Goal: Transaction & Acquisition: Obtain resource

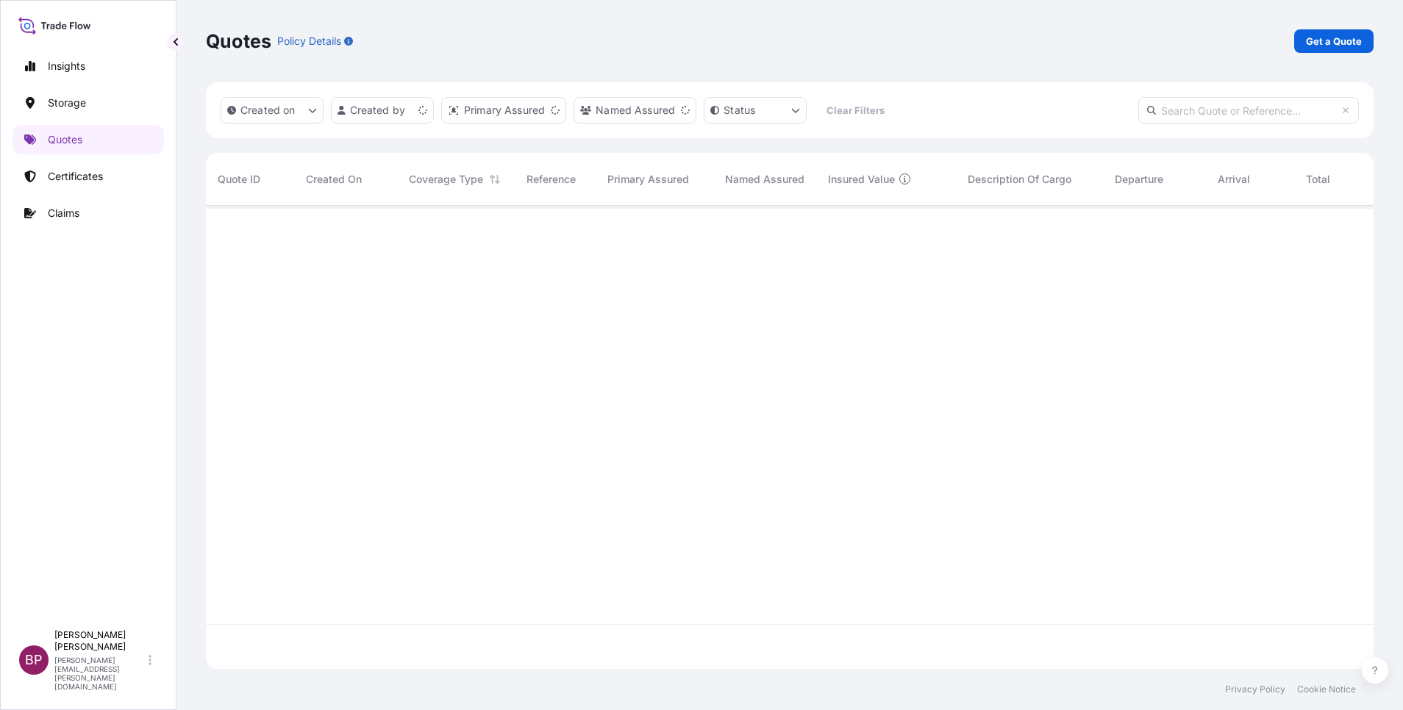
scroll to position [455, 1151]
click at [1350, 42] on p "Get a Quote" at bounding box center [1334, 41] width 56 height 15
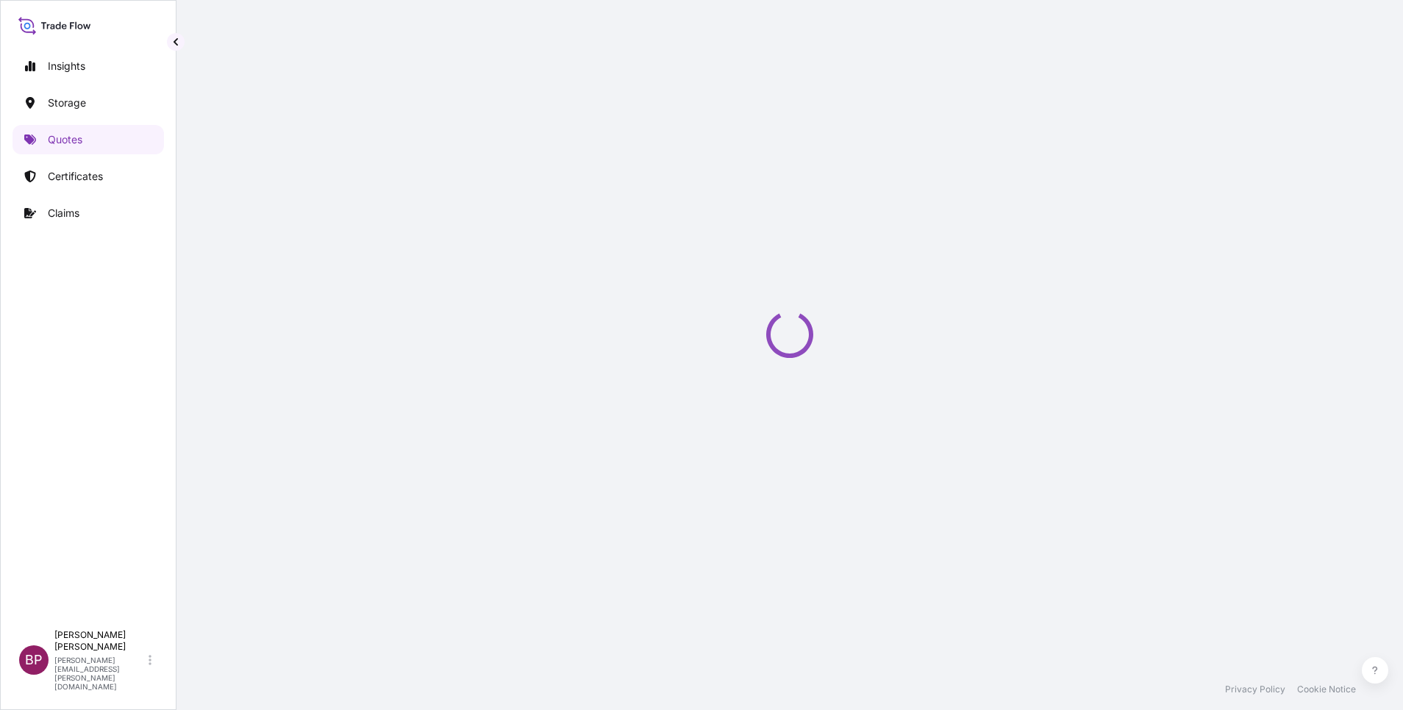
select select "Water"
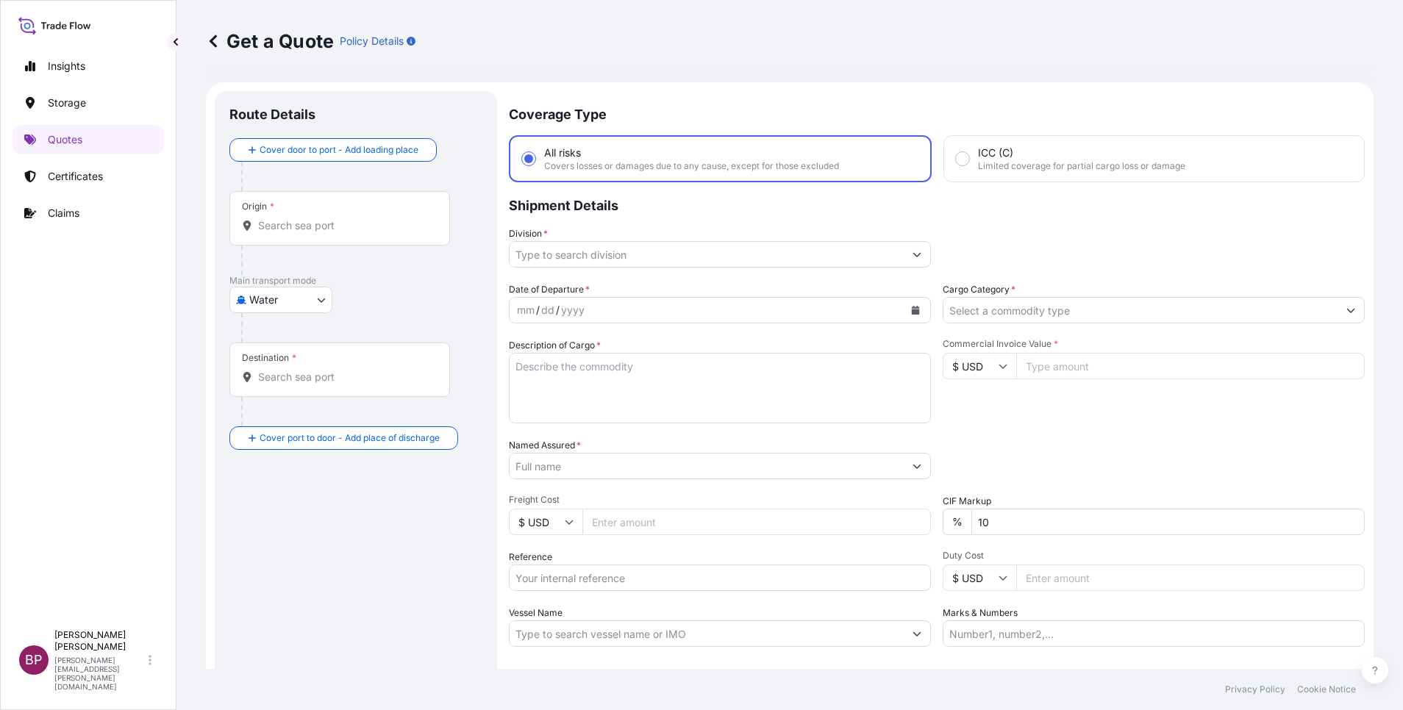
scroll to position [24, 0]
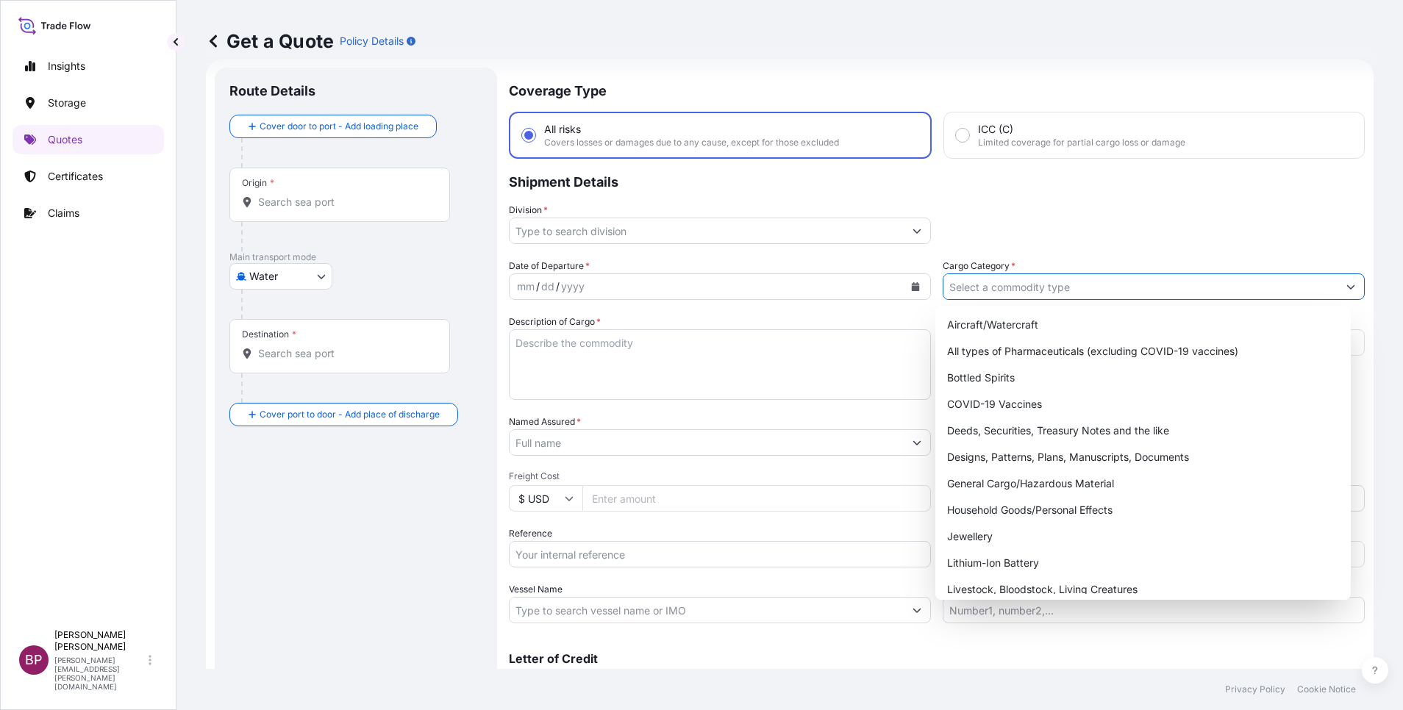
click at [1066, 287] on input "Cargo Category *" at bounding box center [1141, 287] width 394 height 26
click at [1016, 479] on div "General Cargo/Hazardous Material" at bounding box center [1143, 484] width 404 height 26
type input "General Cargo/Hazardous Material"
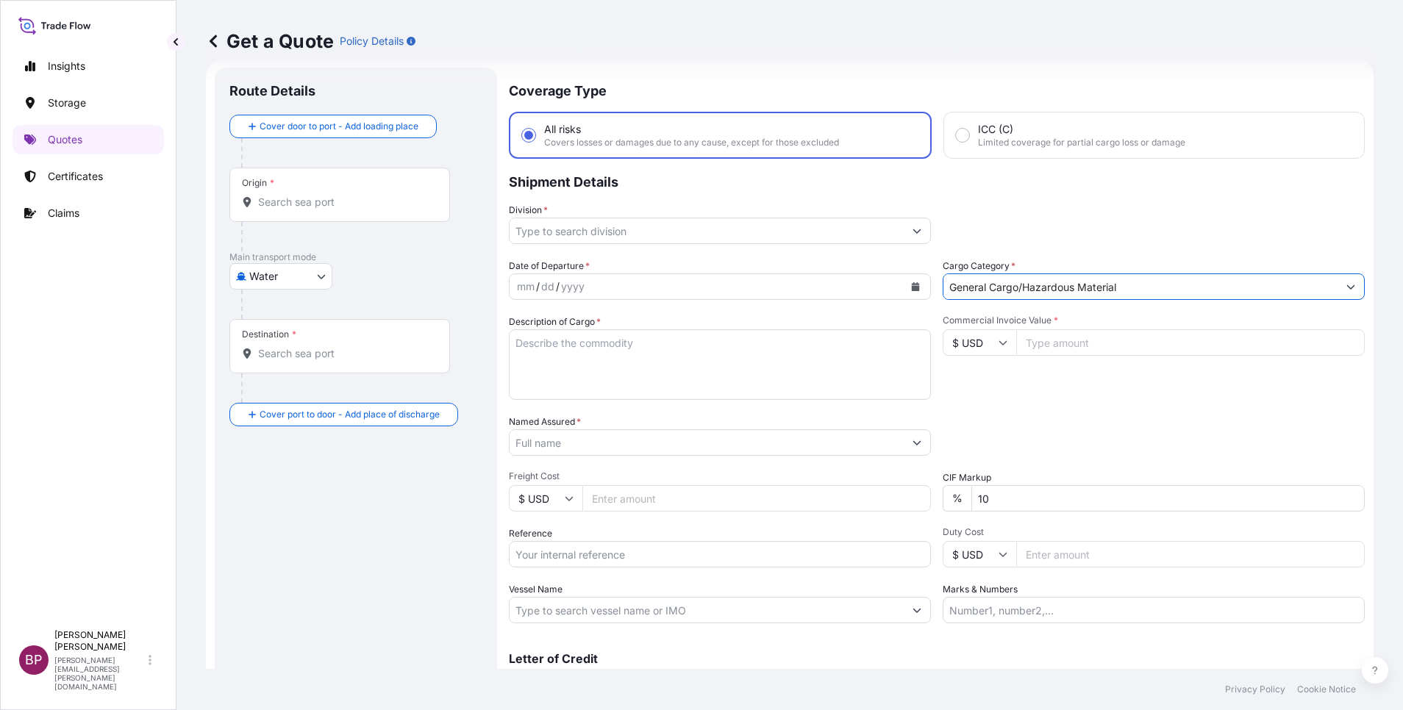
click at [913, 235] on icon "Show suggestions" at bounding box center [917, 231] width 9 height 9
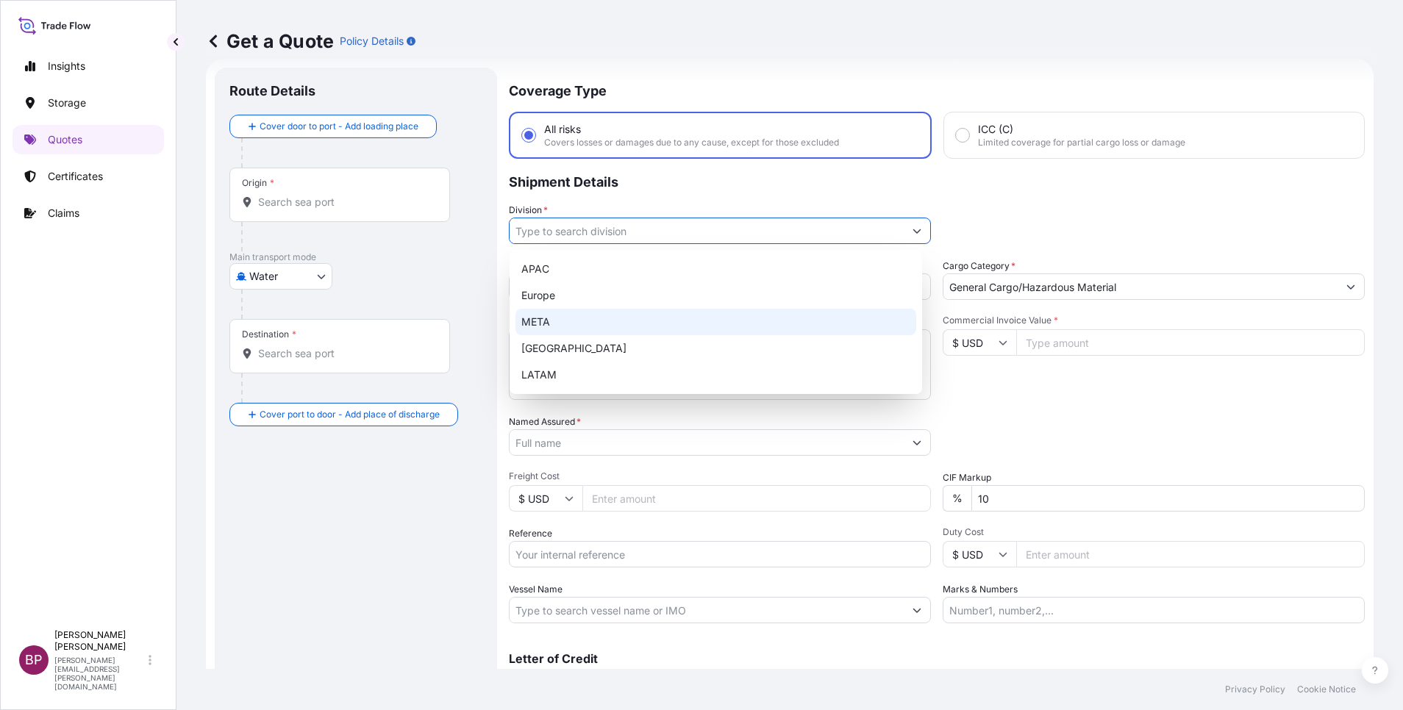
click at [649, 319] on div "META" at bounding box center [716, 322] width 401 height 26
type input "META"
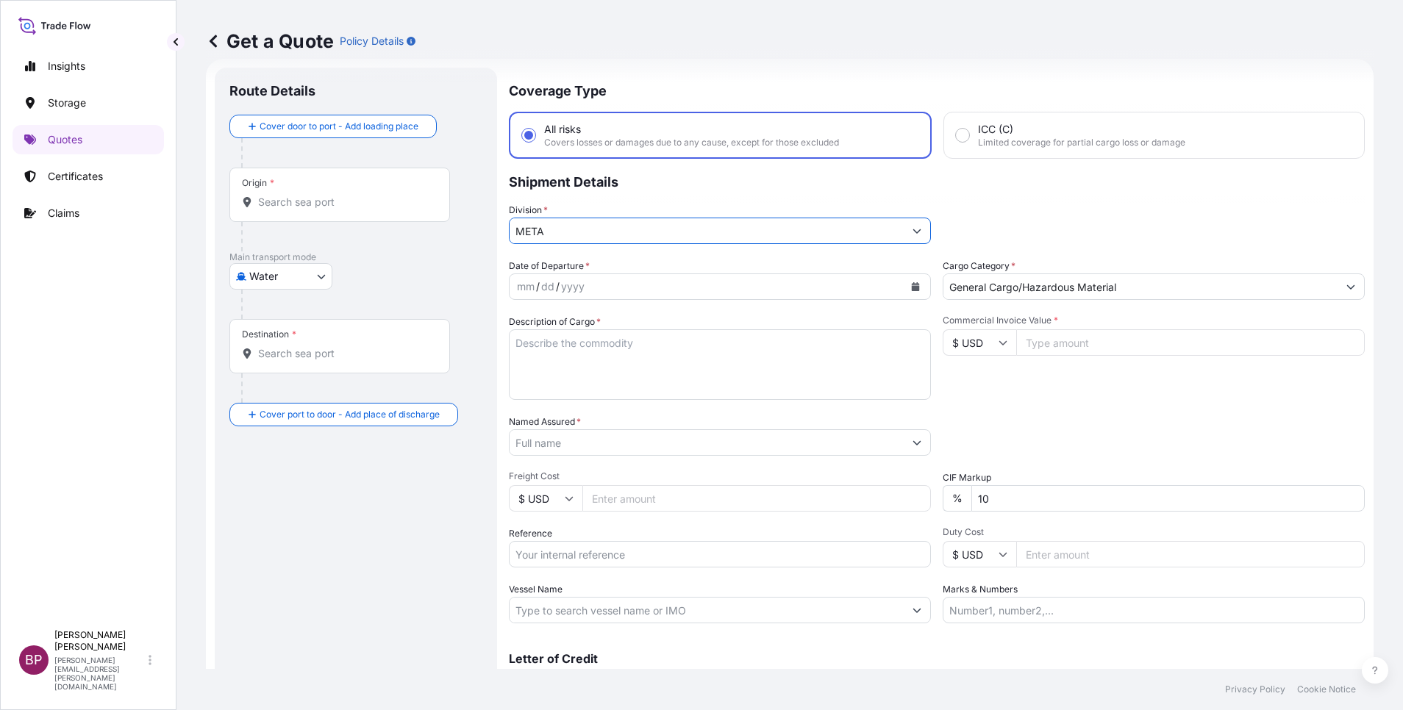
click at [1076, 354] on input "Commercial Invoice Value *" at bounding box center [1190, 342] width 349 height 26
paste input "47437"
type input "47437"
drag, startPoint x: 1010, startPoint y: 502, endPoint x: 809, endPoint y: 485, distance: 201.5
click at [856, 491] on div "Date of Departure * mm / dd / yyyy Cargo Category * General Cargo/Hazardous Mat…" at bounding box center [937, 441] width 856 height 365
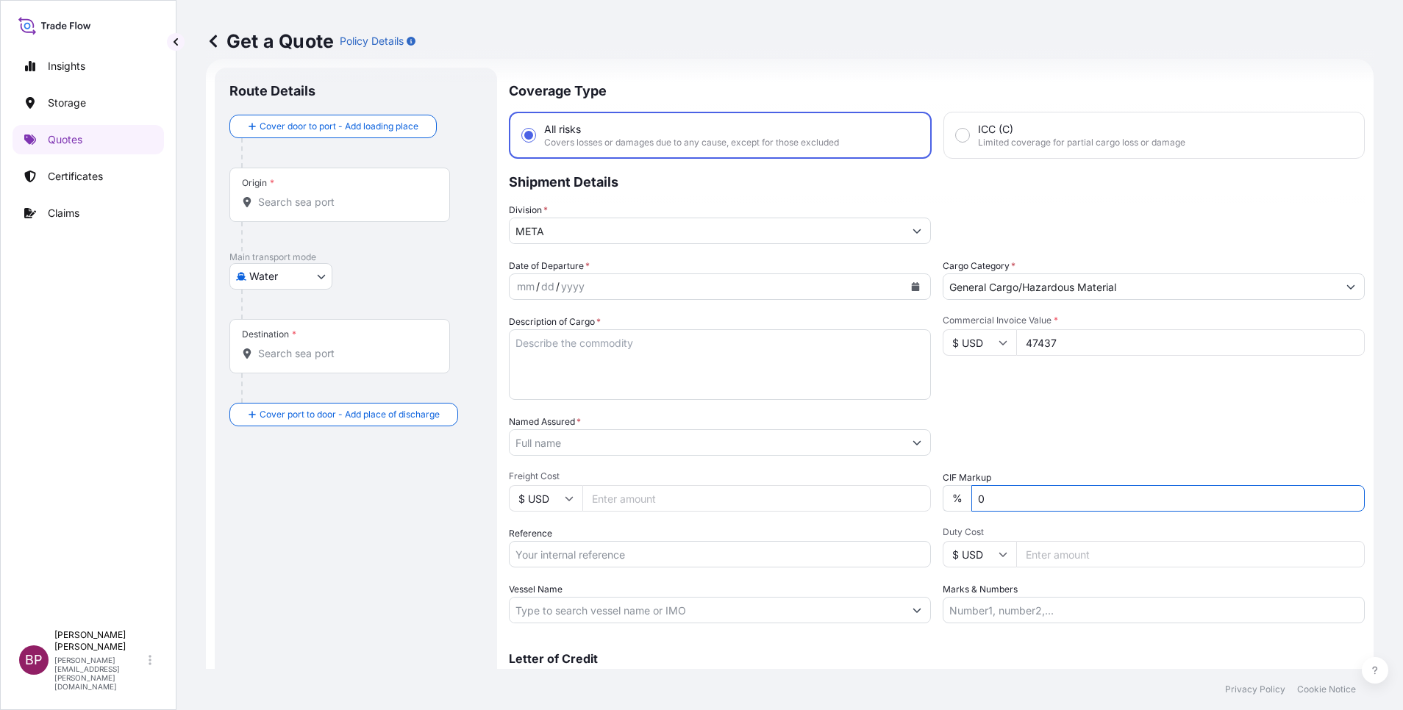
type input "0"
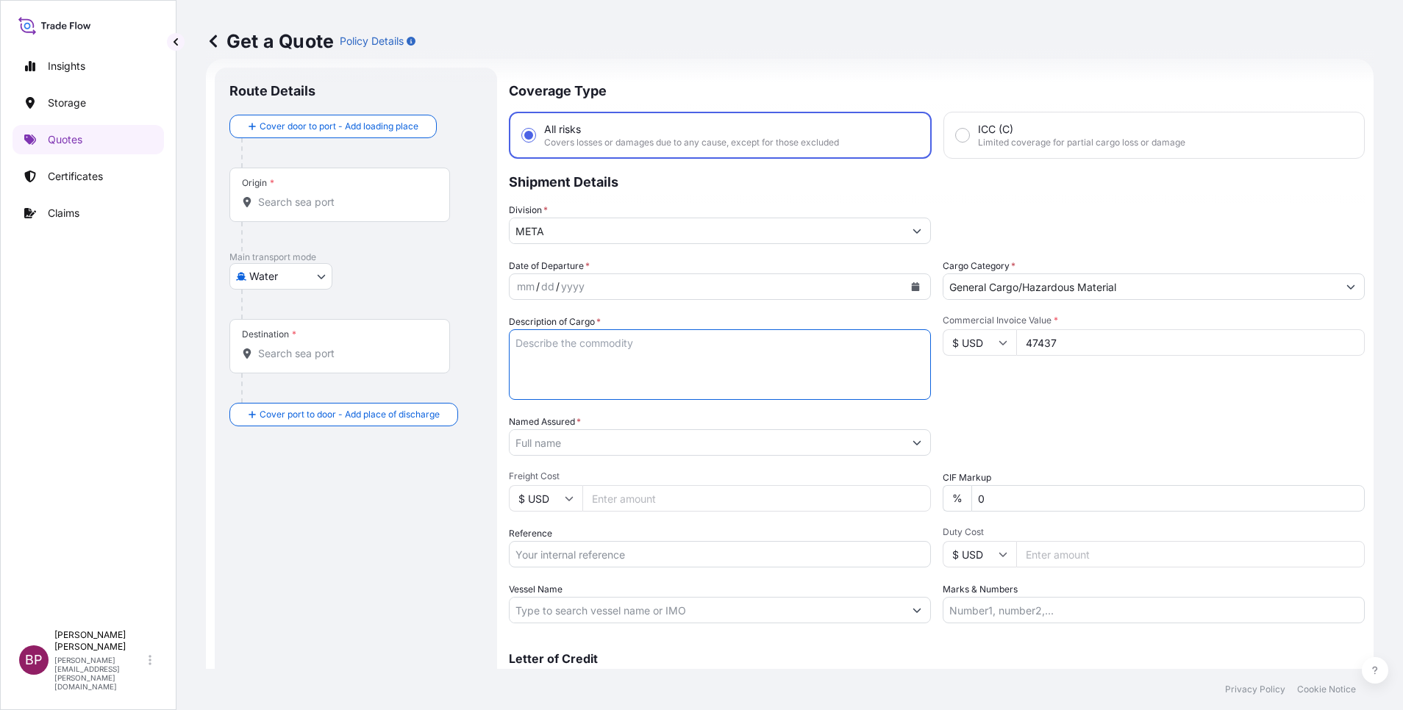
click at [644, 368] on textarea "Description of Cargo *" at bounding box center [720, 364] width 422 height 71
paste textarea "Furniture"
type textarea "Furniture"
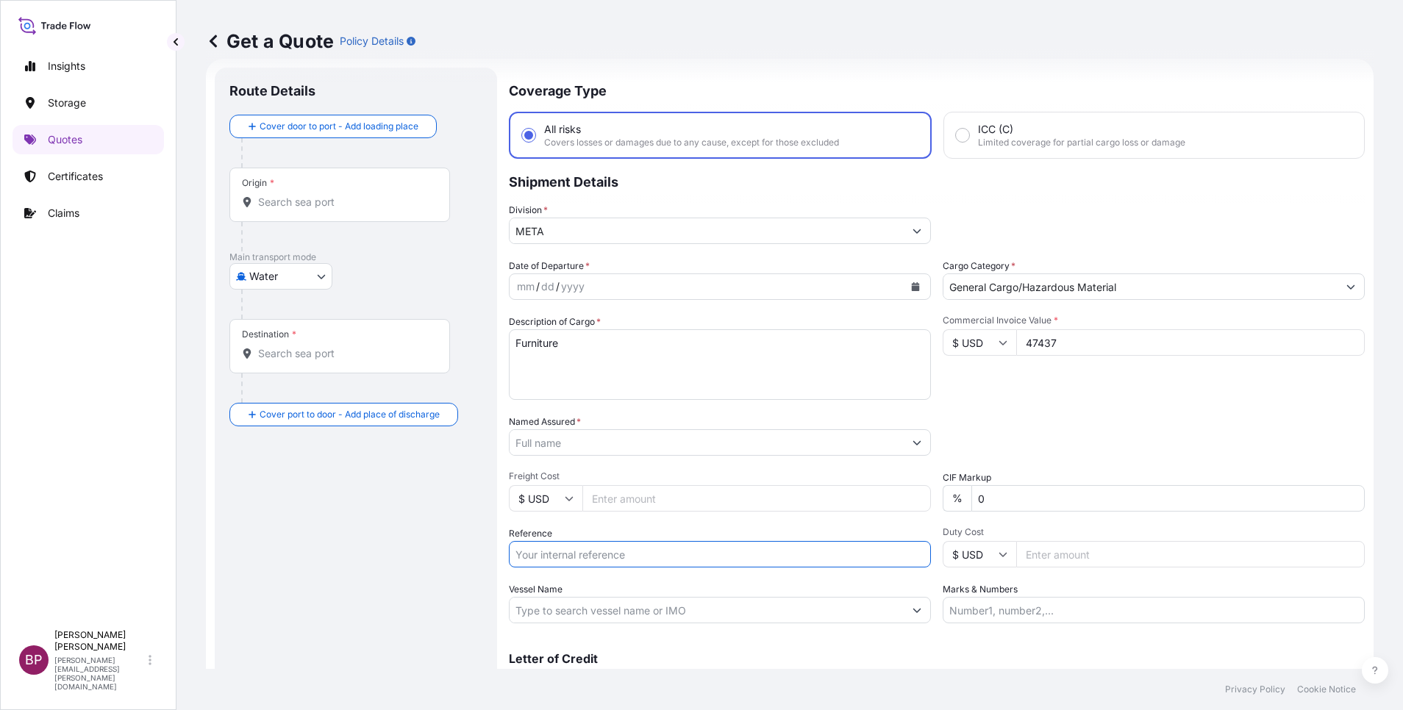
click at [588, 549] on input "Reference" at bounding box center [720, 554] width 422 height 26
paste input "SSLS3117"
type input "SSLS3117"
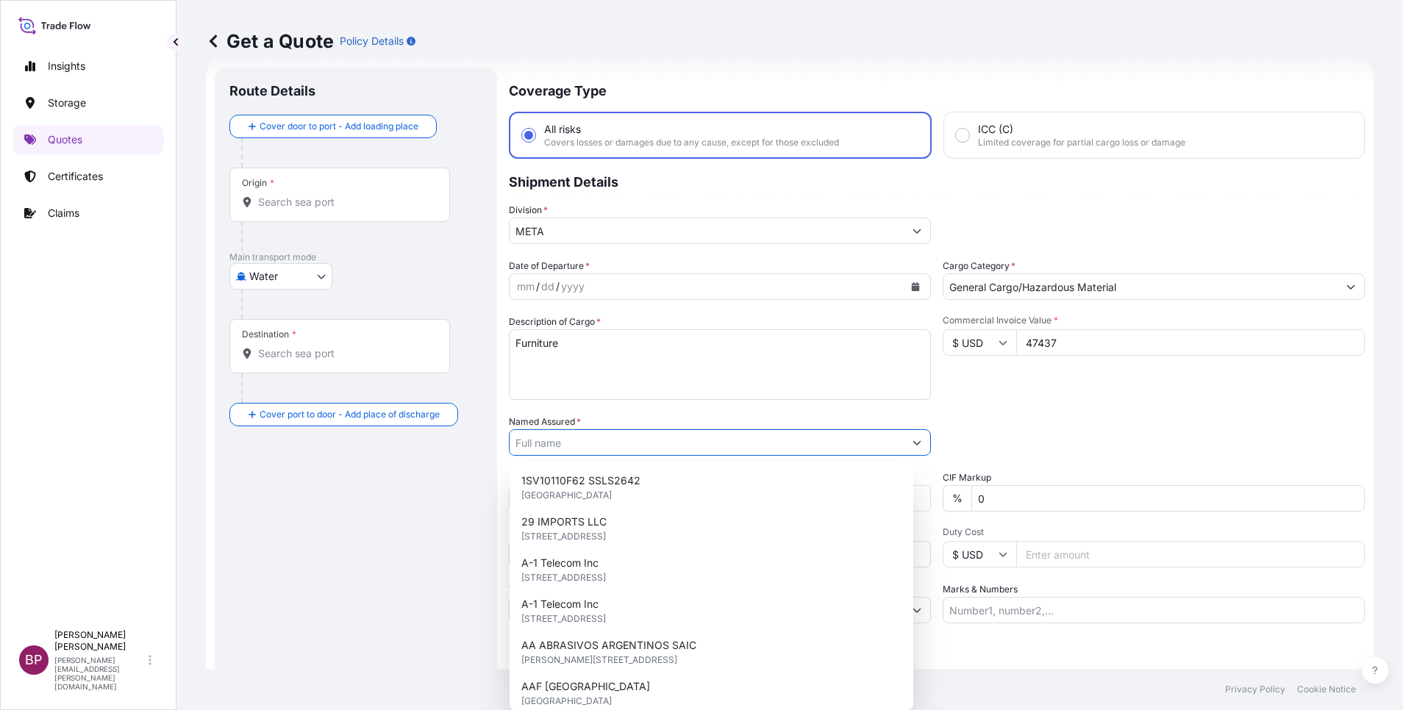
click at [589, 441] on input "Named Assured *" at bounding box center [707, 443] width 394 height 26
paste input "ETAB INTERNATIONAL TRADING CO"
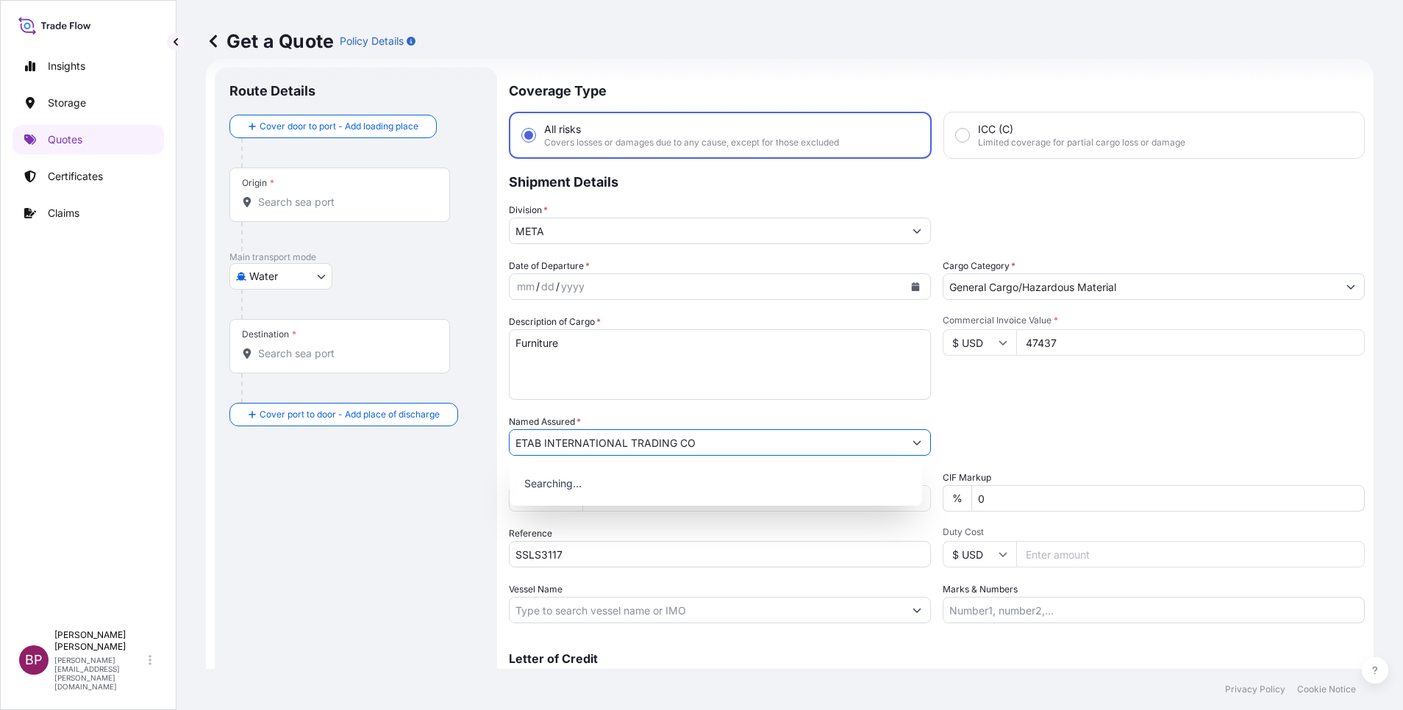
type input "ETAB INTERNATIONAL TRADING CO"
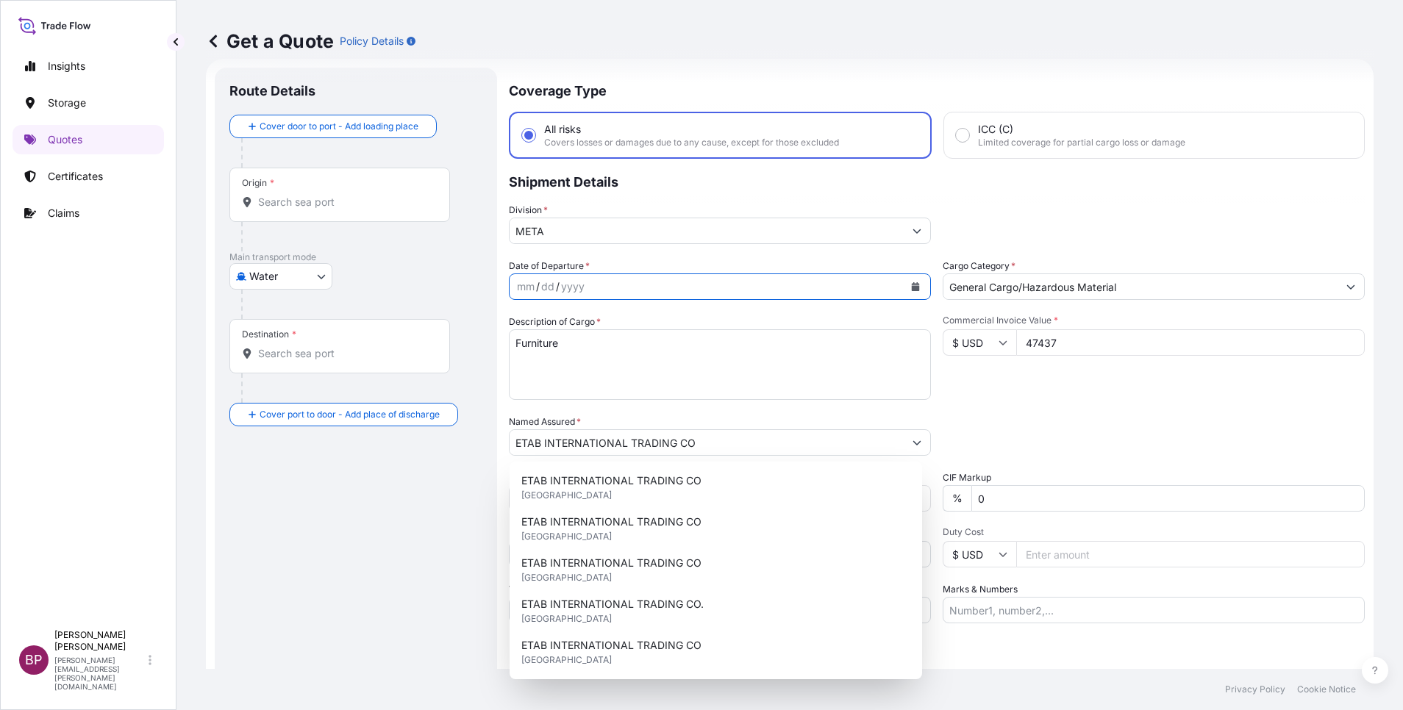
click at [909, 291] on button "Calendar" at bounding box center [916, 287] width 24 height 24
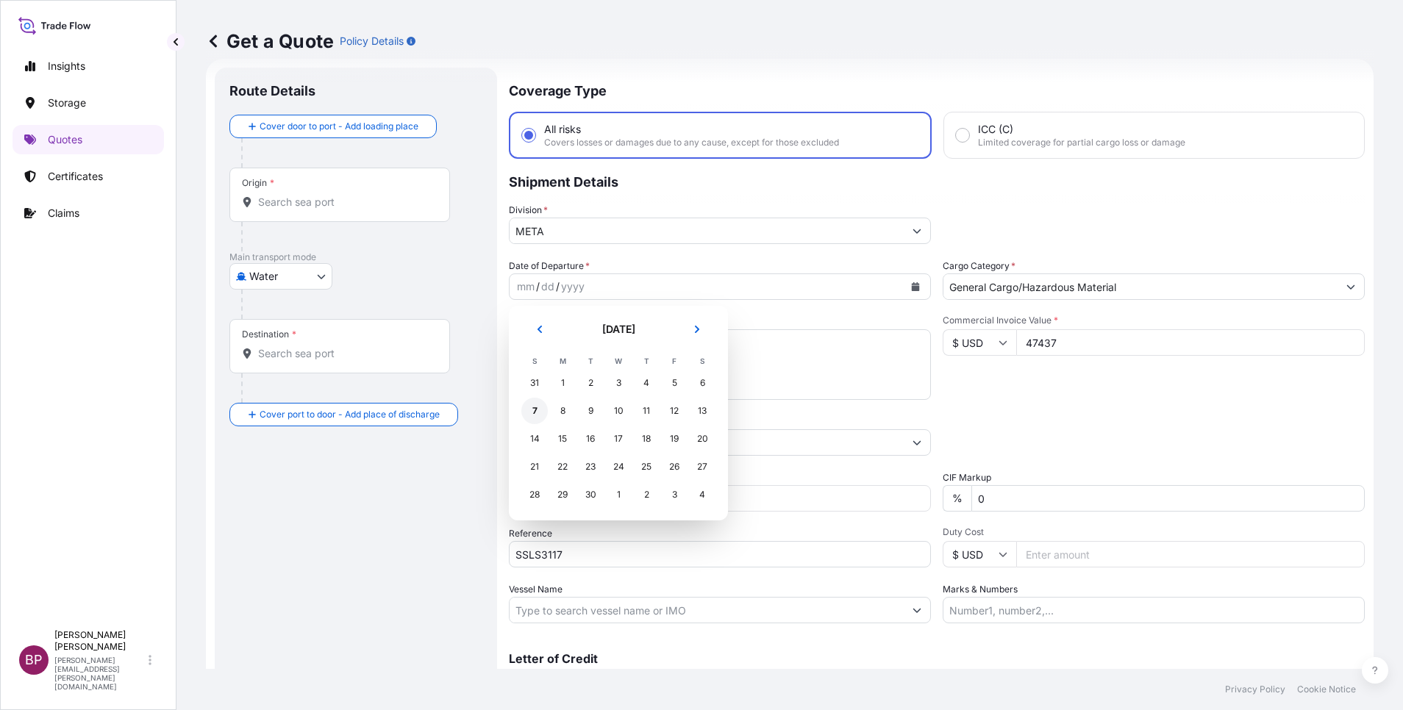
click at [532, 410] on div "7" at bounding box center [534, 411] width 26 height 26
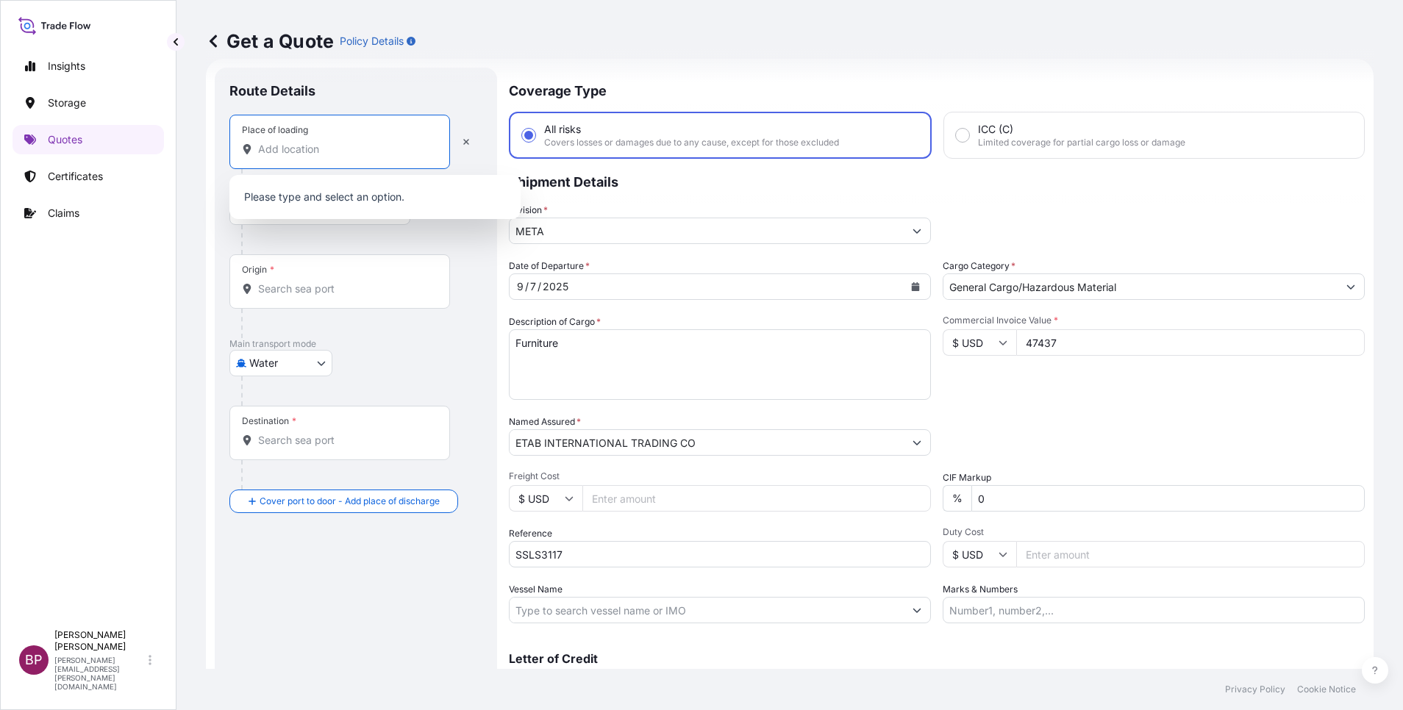
click at [302, 149] on input "Place of loading" at bounding box center [345, 149] width 174 height 15
paste input "IZMIT"
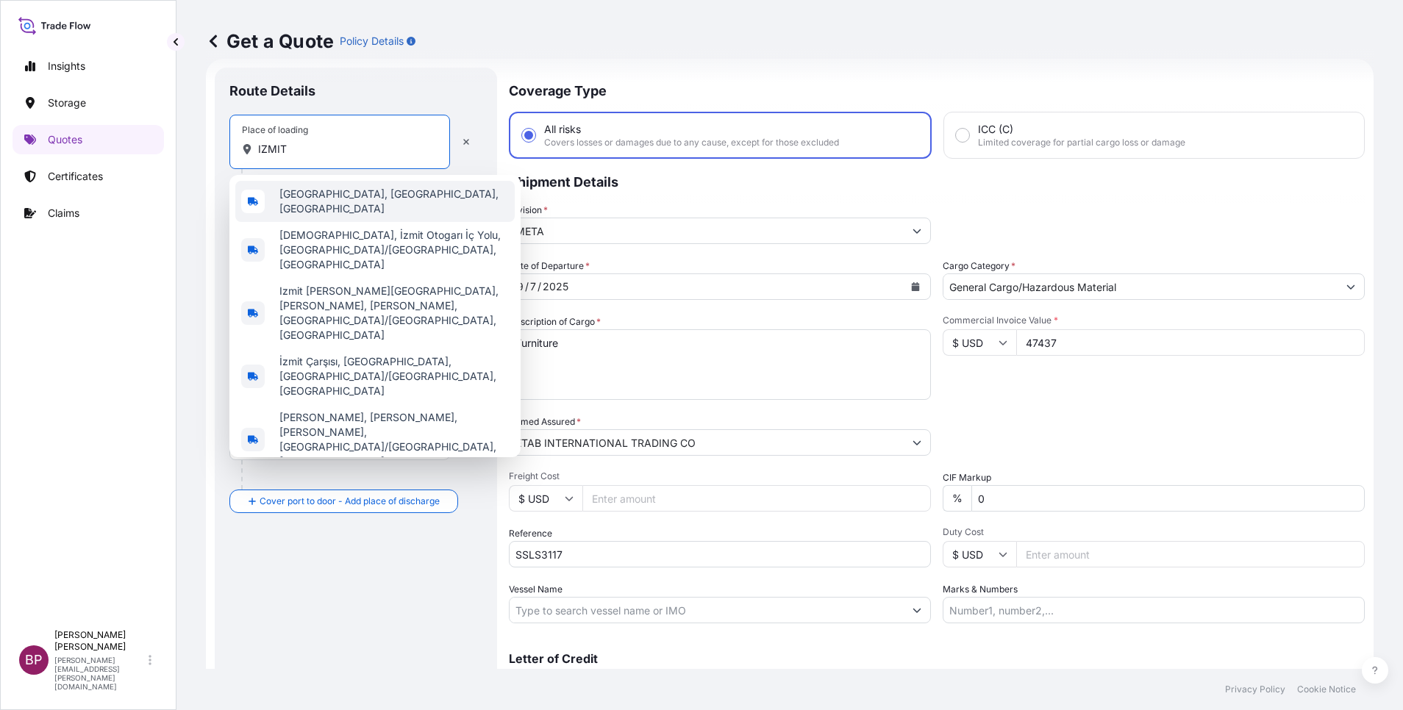
click at [339, 202] on span "[GEOGRAPHIC_DATA], [GEOGRAPHIC_DATA], [GEOGRAPHIC_DATA]" at bounding box center [393, 201] width 229 height 29
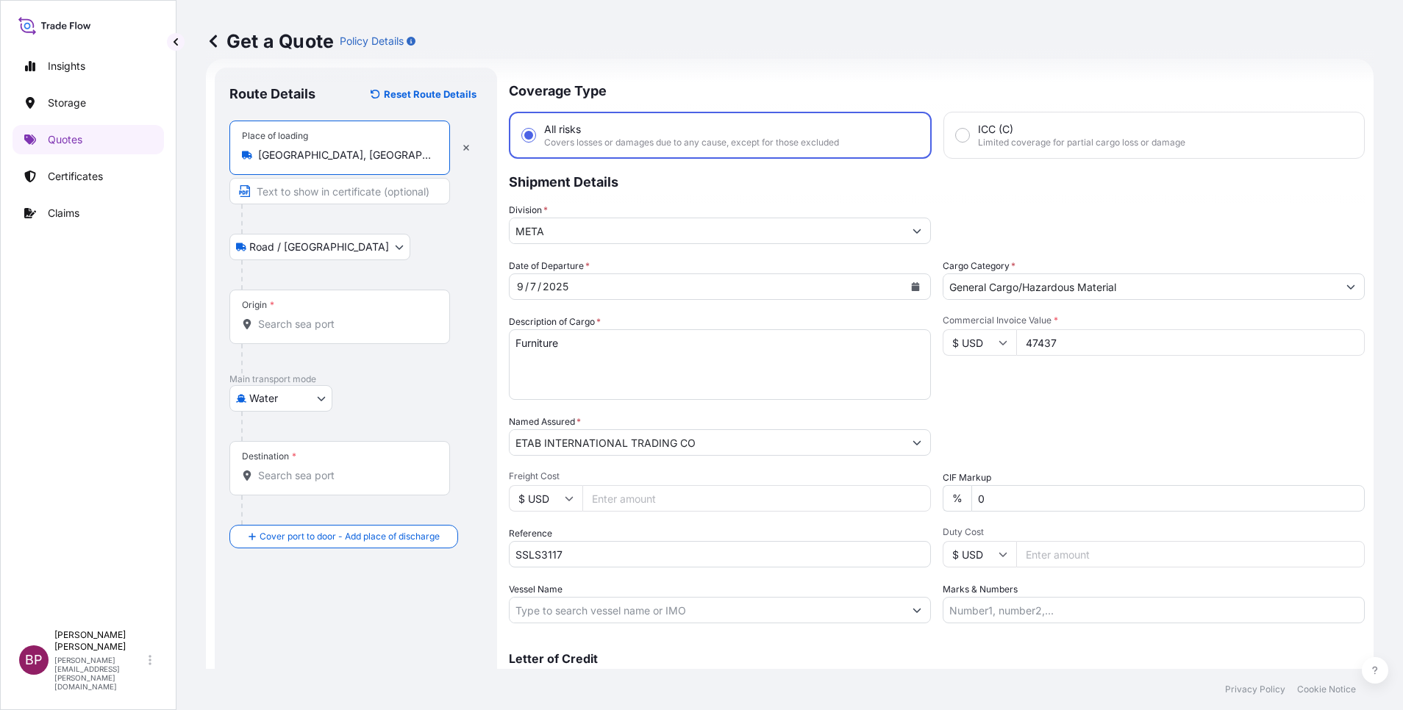
type input "[GEOGRAPHIC_DATA], [GEOGRAPHIC_DATA], [GEOGRAPHIC_DATA]"
click at [322, 332] on div "Origin *" at bounding box center [342, 317] width 226 height 54
click at [322, 332] on input "Origin *" at bounding box center [347, 324] width 179 height 15
paste input "IZMIT"
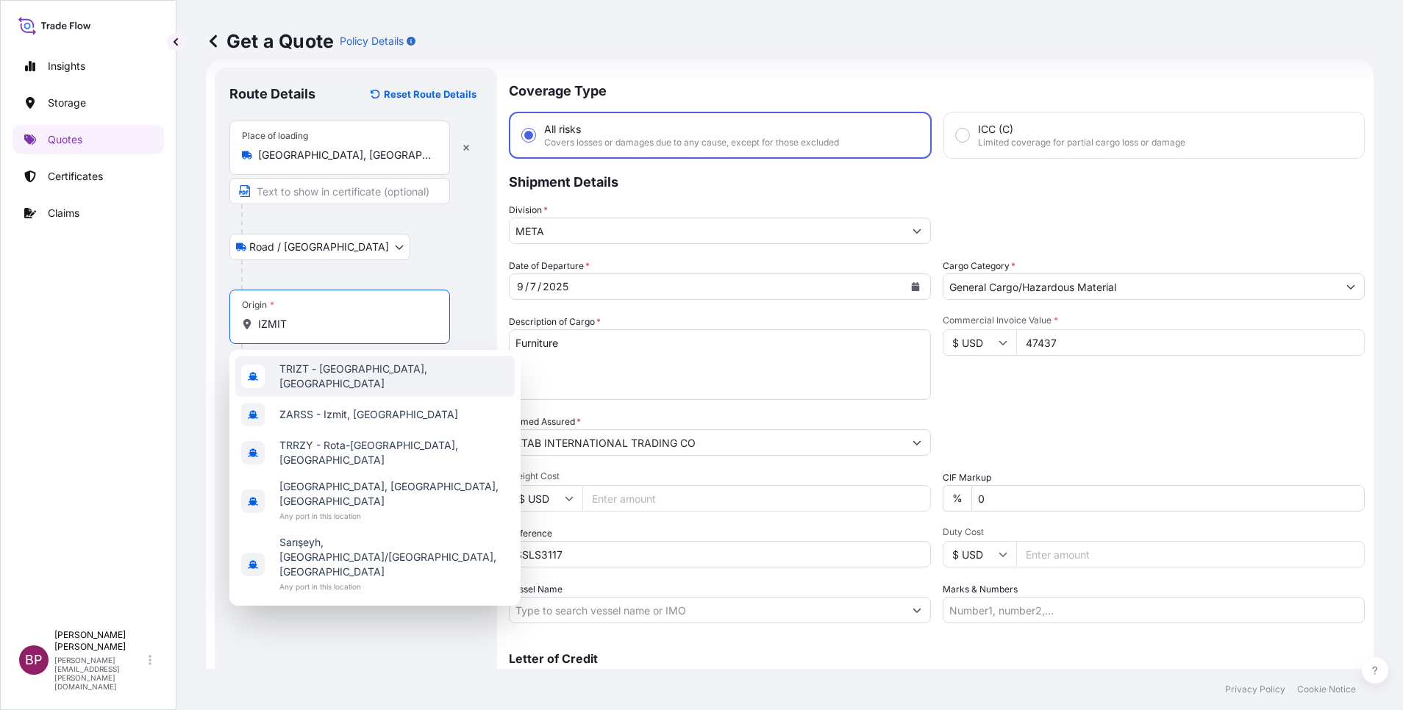
click at [349, 380] on span "TRIZT - [GEOGRAPHIC_DATA], [GEOGRAPHIC_DATA]" at bounding box center [393, 376] width 229 height 29
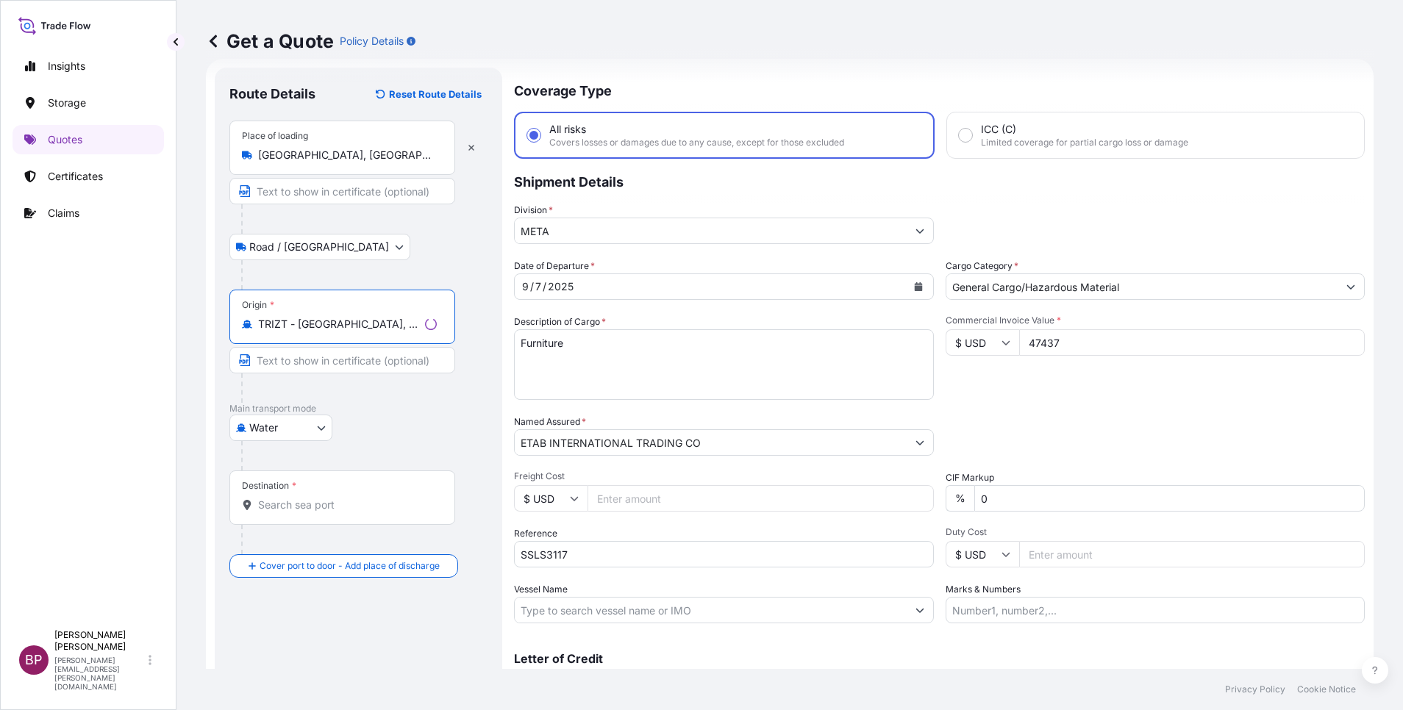
type input "TRIZT - [GEOGRAPHIC_DATA], [GEOGRAPHIC_DATA]"
click at [359, 512] on input "Destination *" at bounding box center [347, 505] width 179 height 15
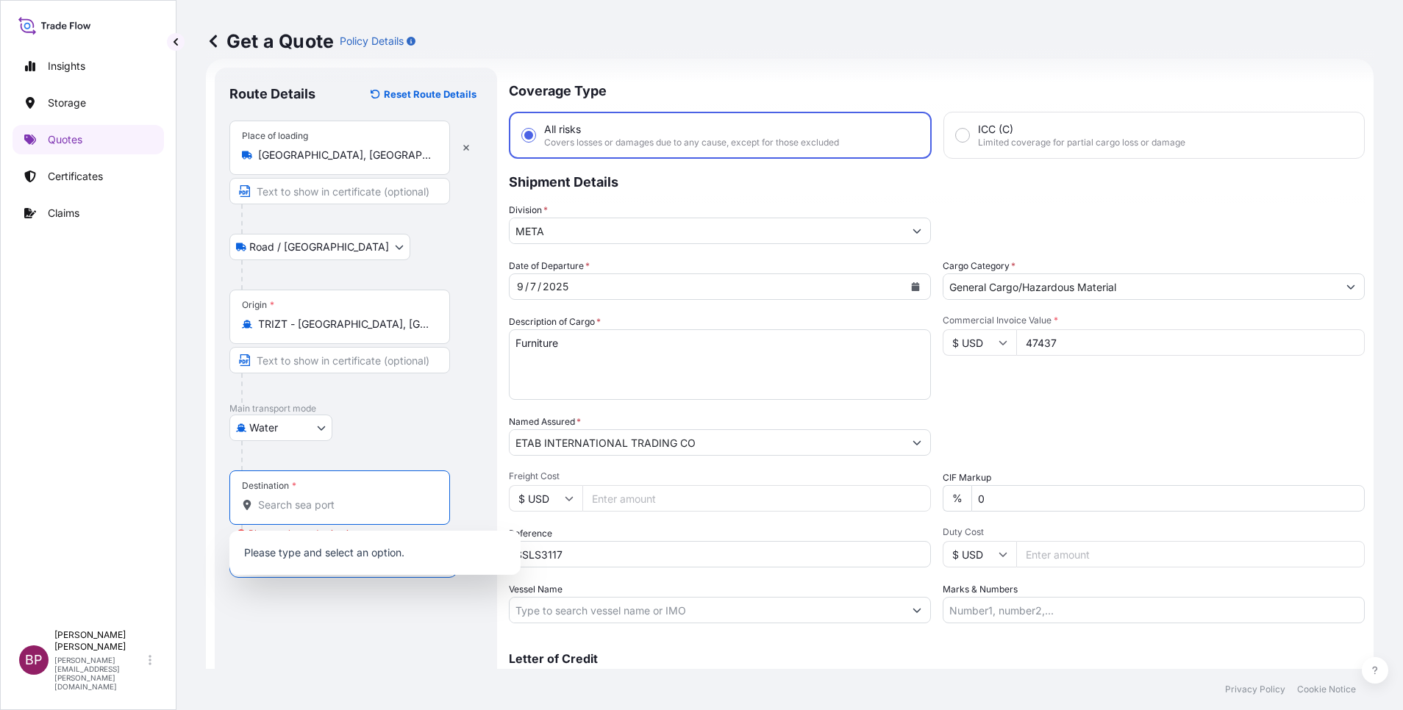
paste input "JEDDAH"
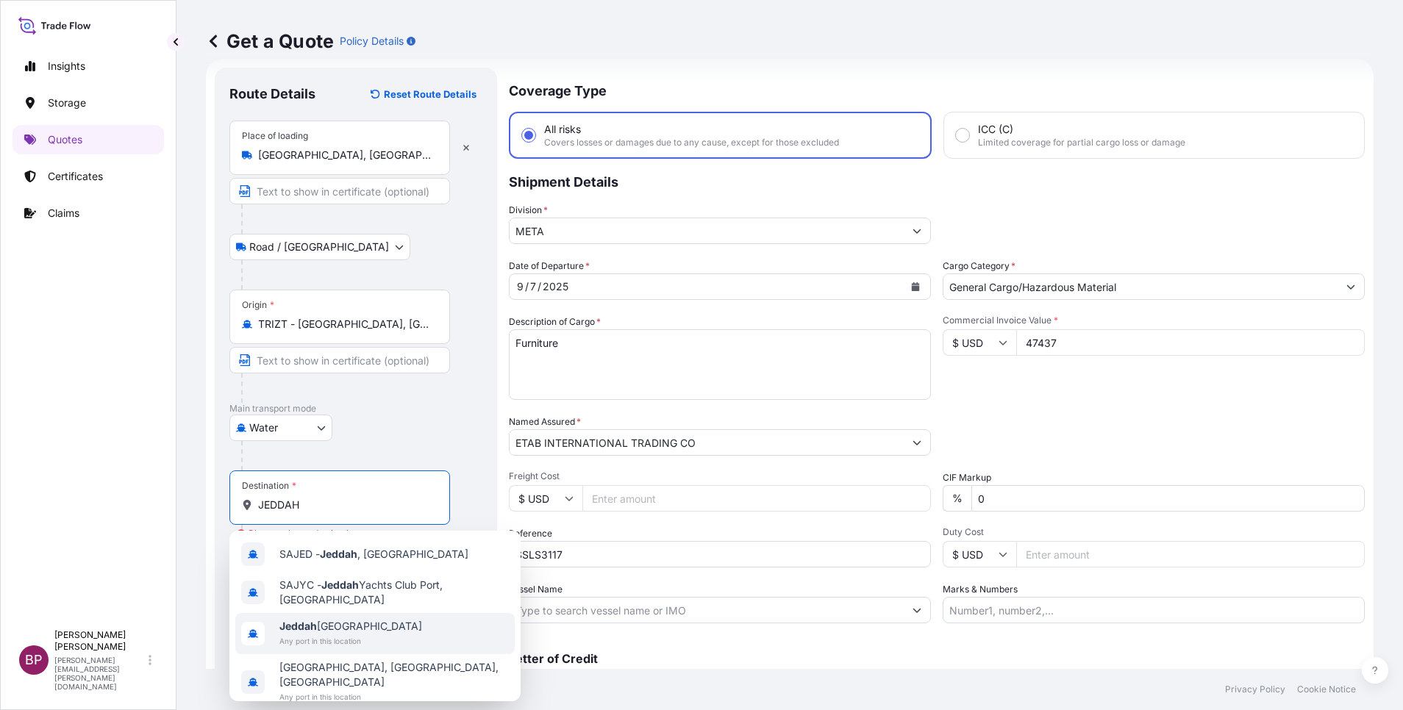
click at [359, 635] on span "Any port in this location" at bounding box center [350, 641] width 143 height 15
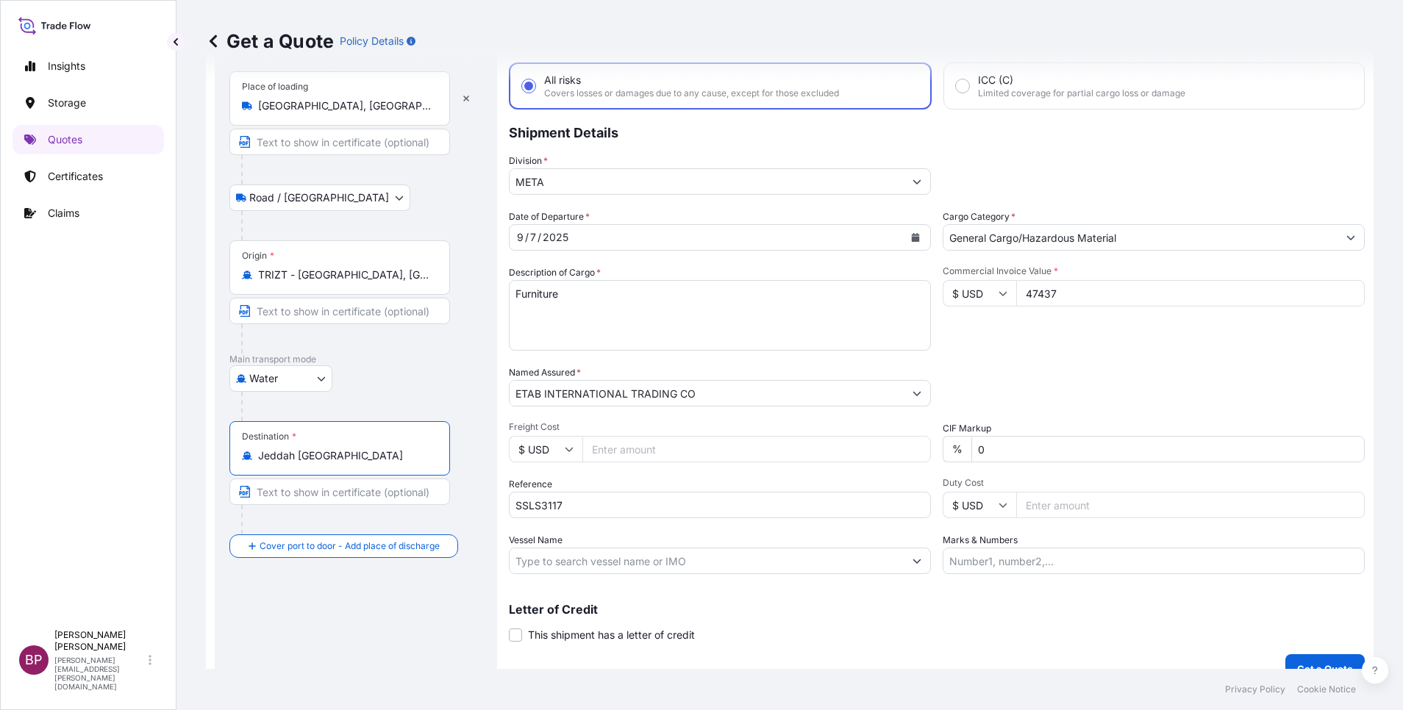
scroll to position [96, 0]
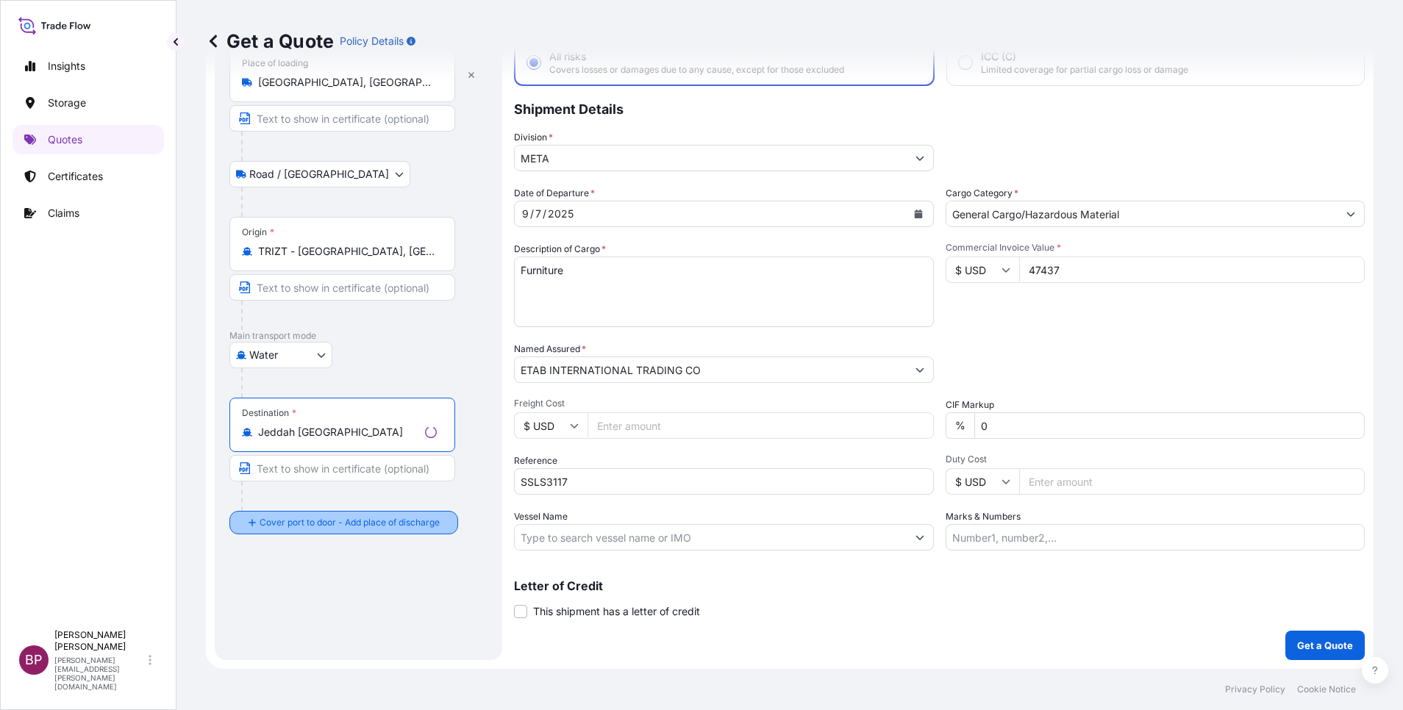
type input "Jeddah [GEOGRAPHIC_DATA]"
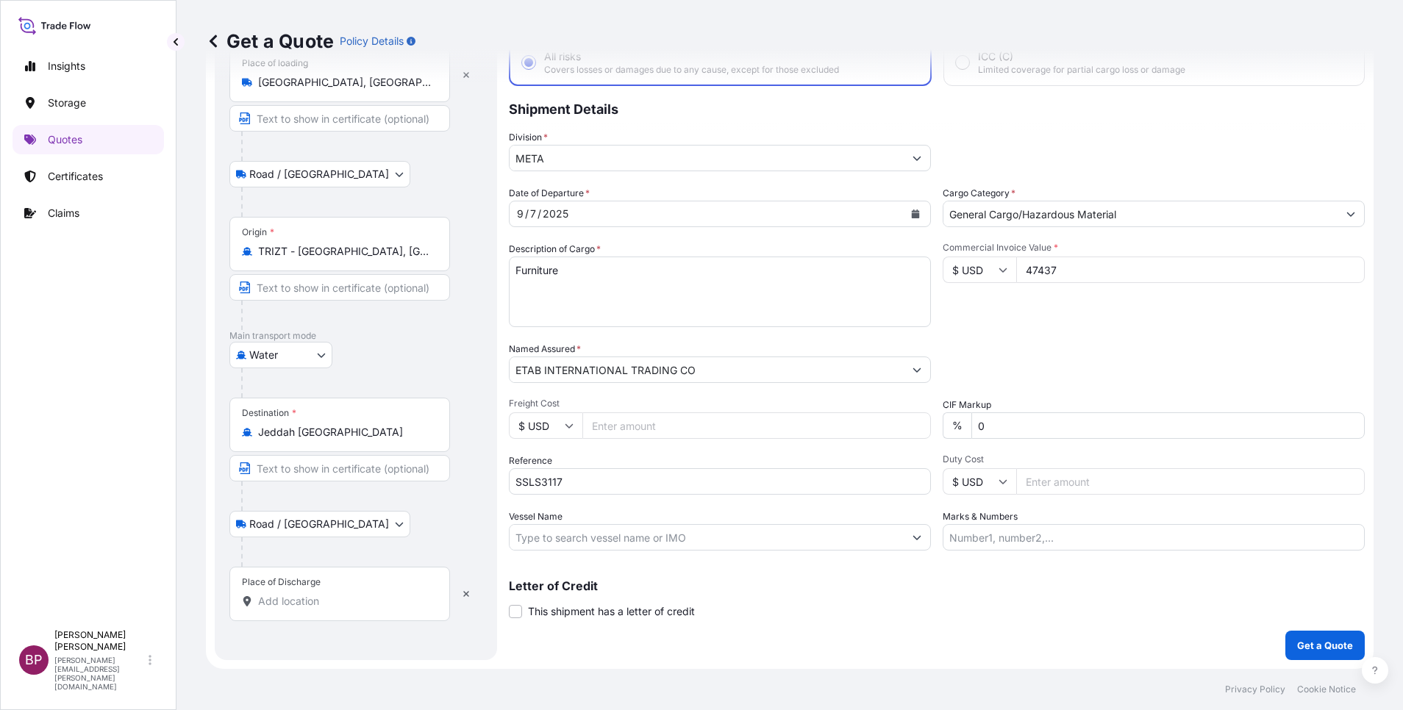
click at [320, 597] on input "Place of Discharge" at bounding box center [345, 601] width 174 height 15
paste input "JEDDAH"
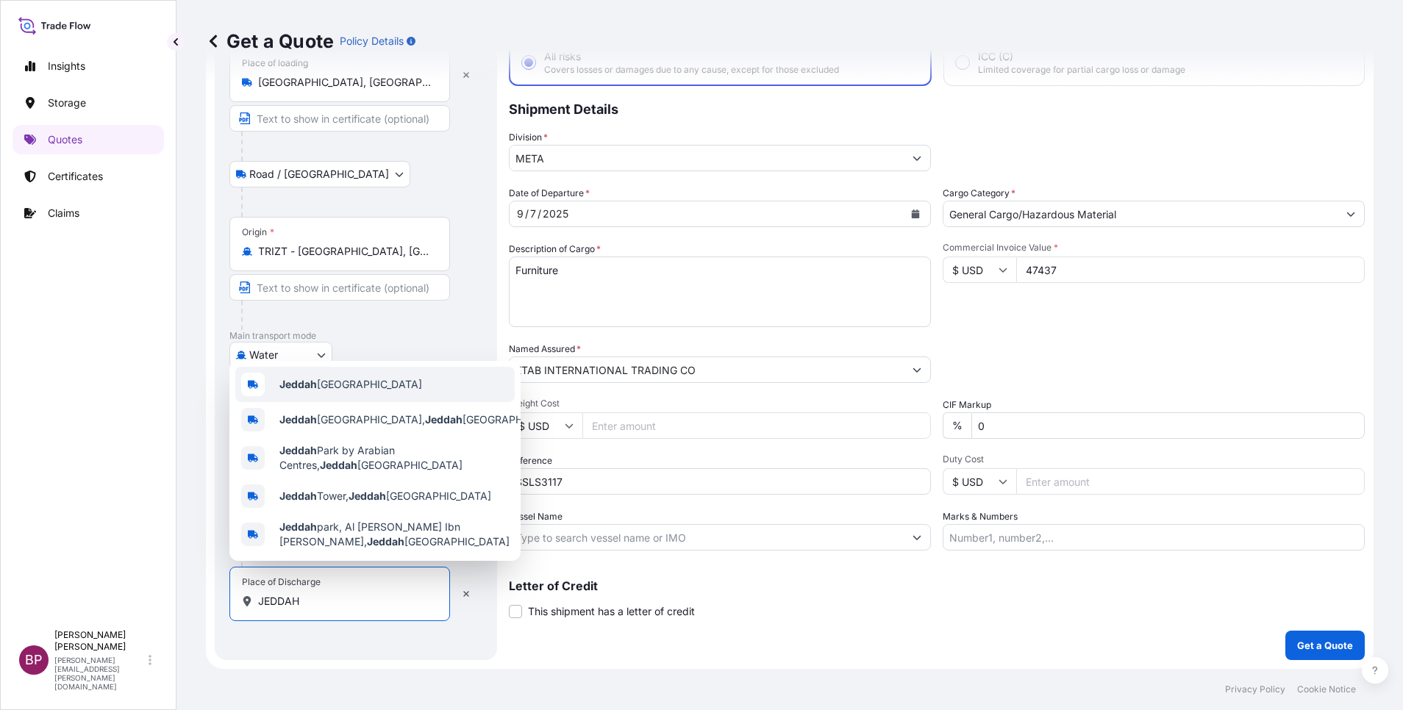
click at [365, 383] on span "Jeddah [GEOGRAPHIC_DATA]" at bounding box center [350, 384] width 143 height 15
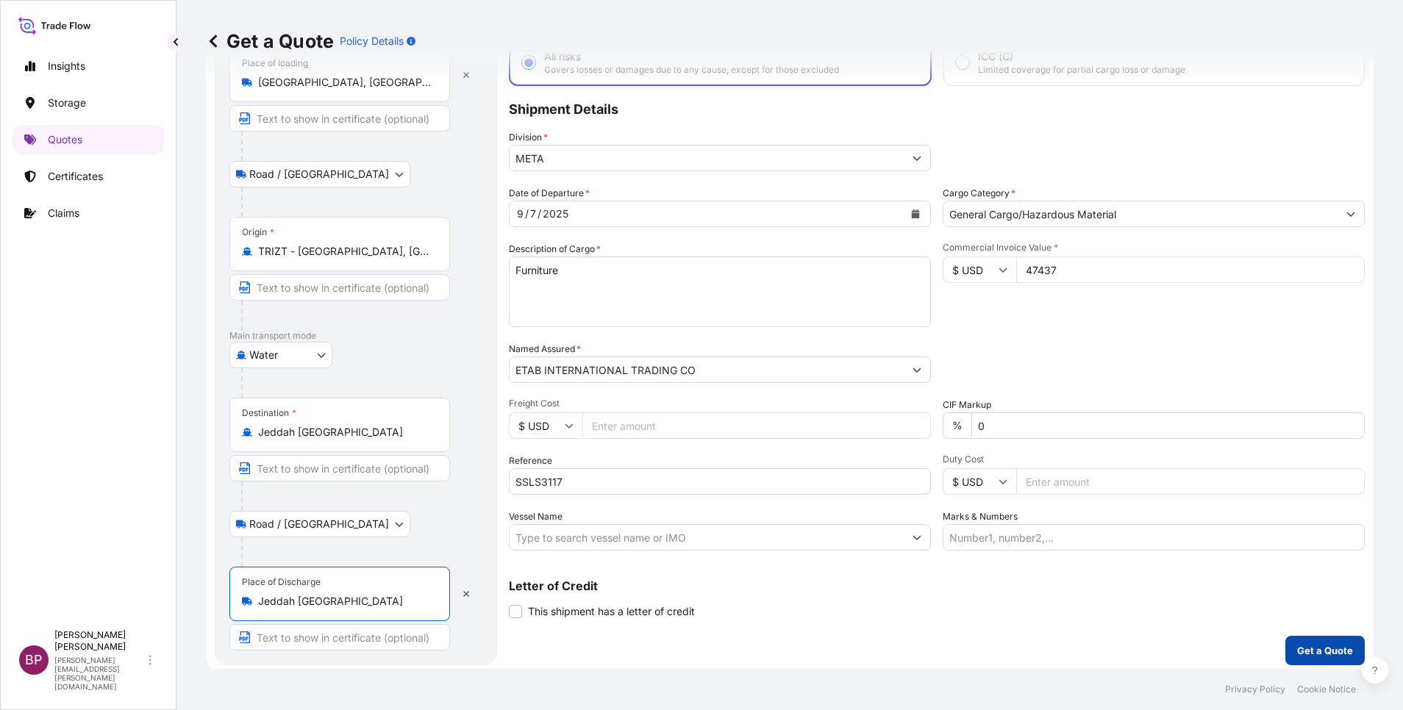
type input "Jeddah [GEOGRAPHIC_DATA]"
click at [1311, 650] on p "Get a Quote" at bounding box center [1325, 651] width 56 height 15
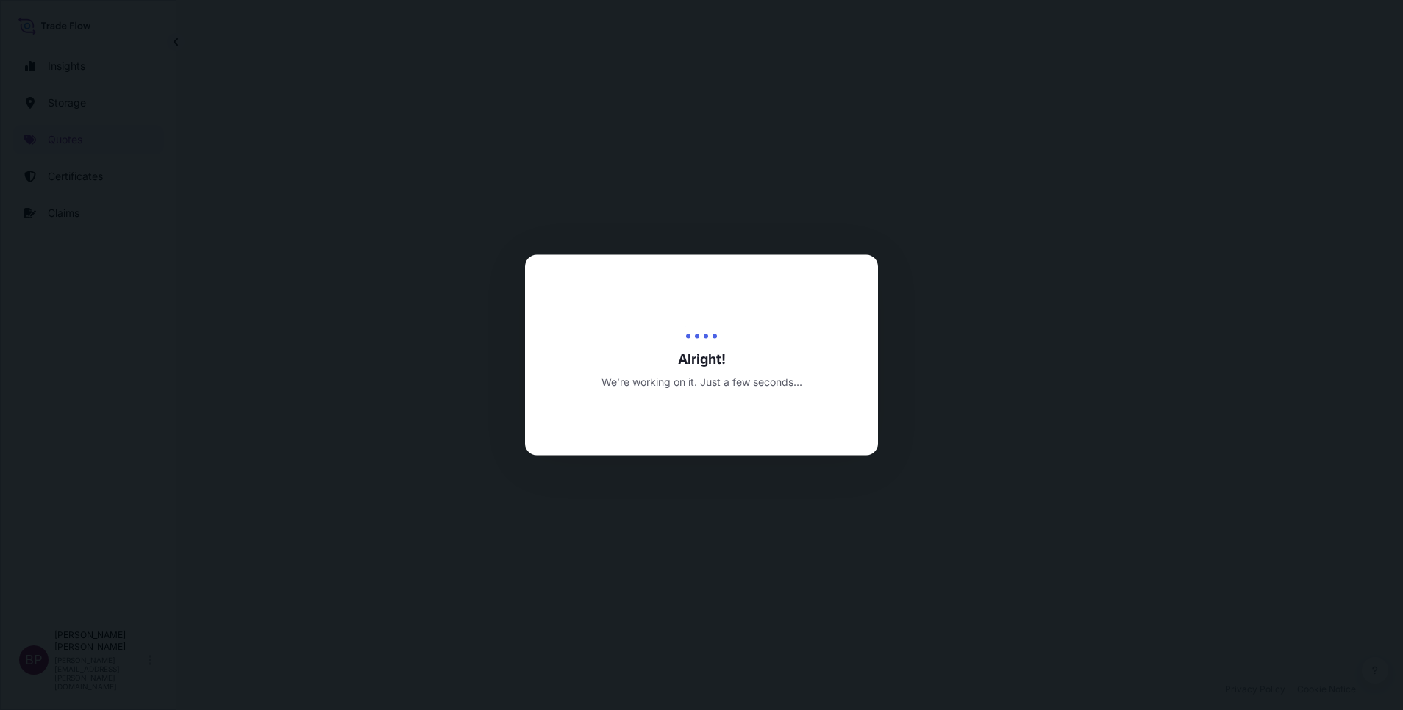
select select "Road / [GEOGRAPHIC_DATA]"
select select "Water"
select select "Road / [GEOGRAPHIC_DATA]"
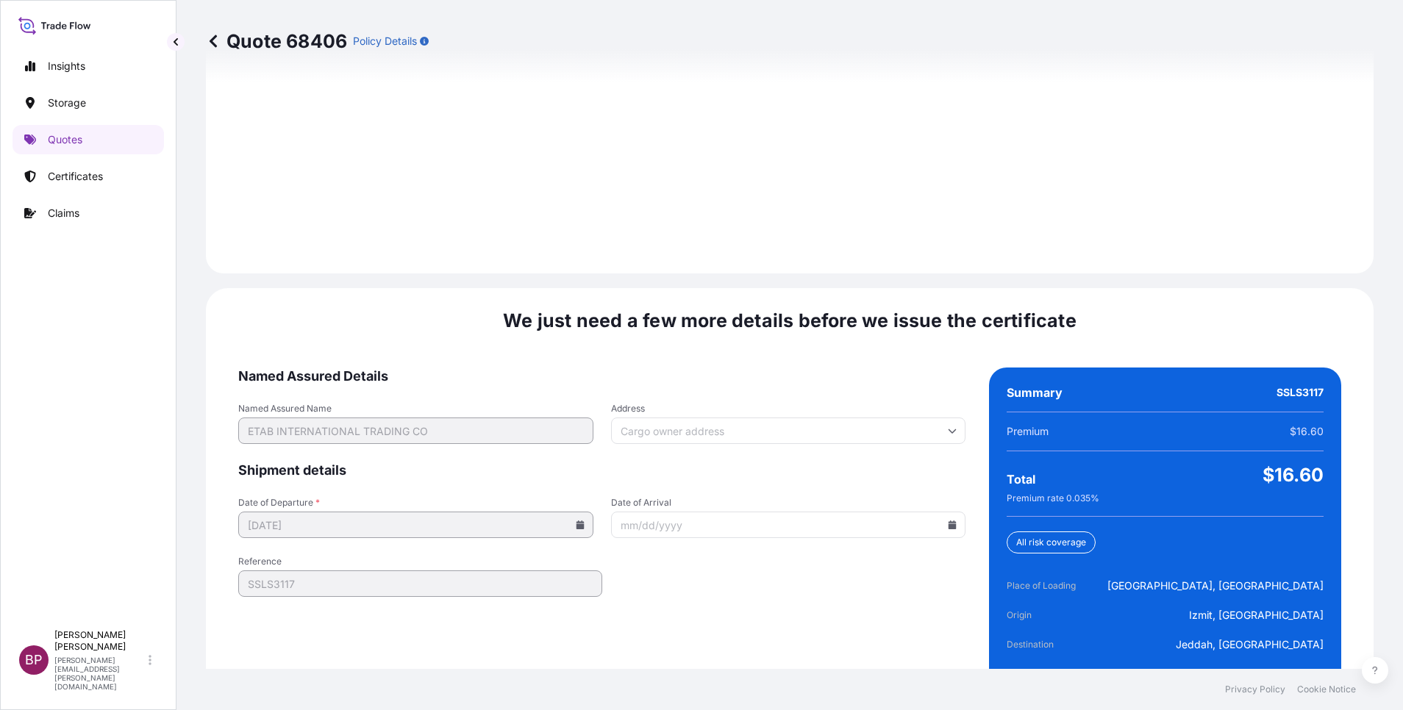
scroll to position [2180, 0]
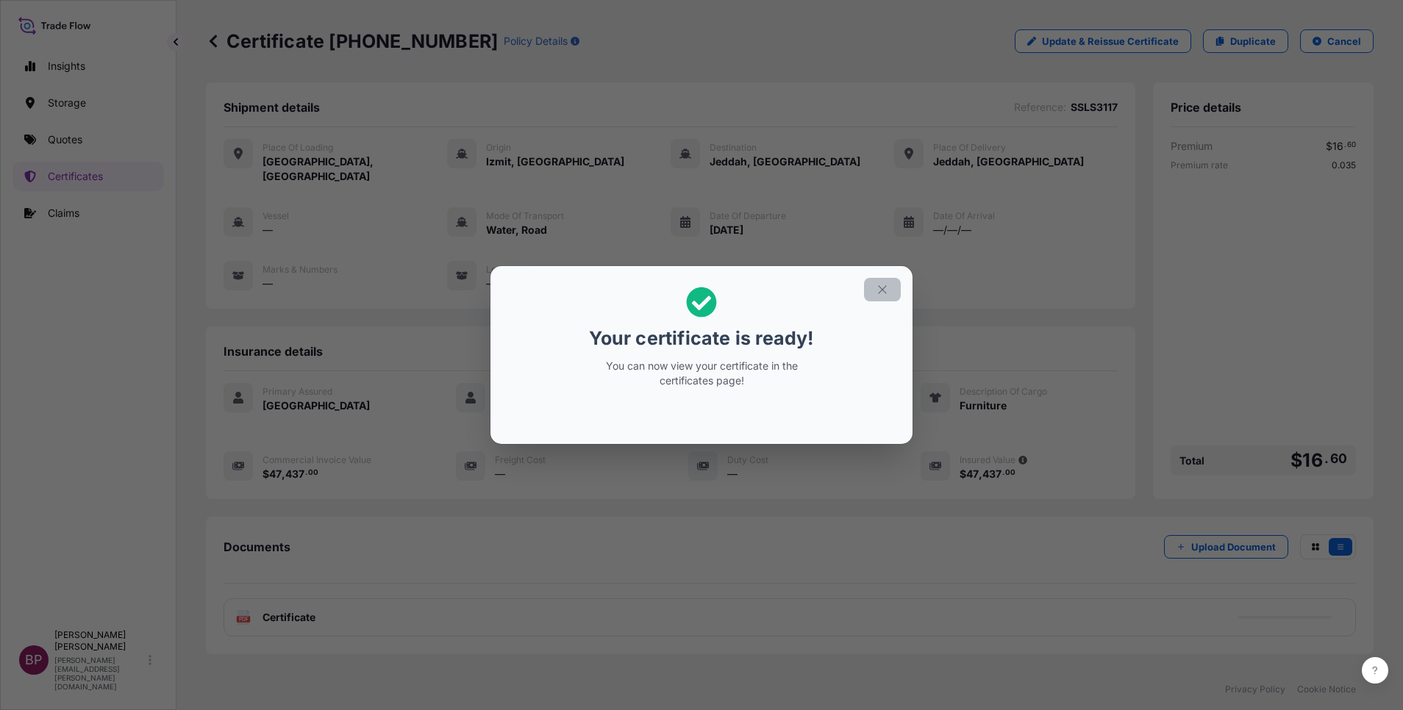
click at [883, 291] on icon "button" at bounding box center [882, 289] width 8 height 8
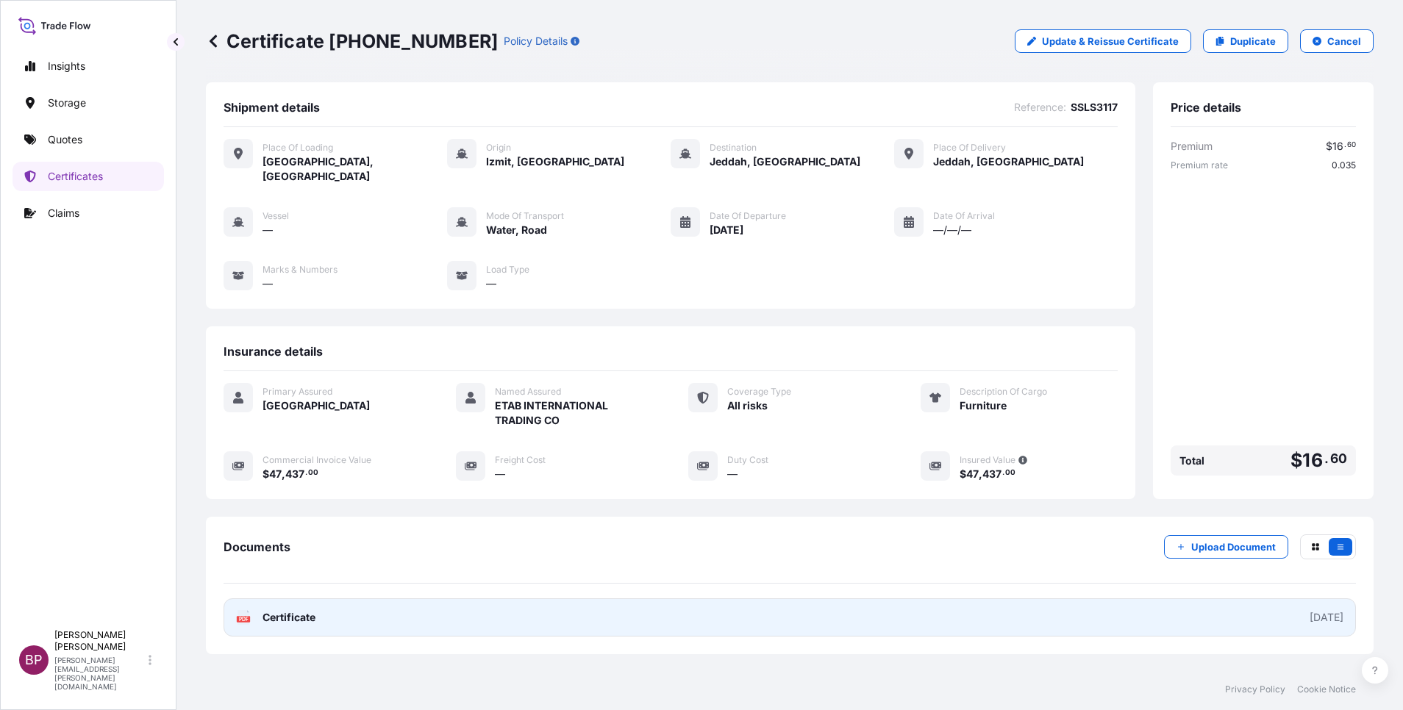
click at [294, 610] on span "Certificate" at bounding box center [289, 617] width 53 height 15
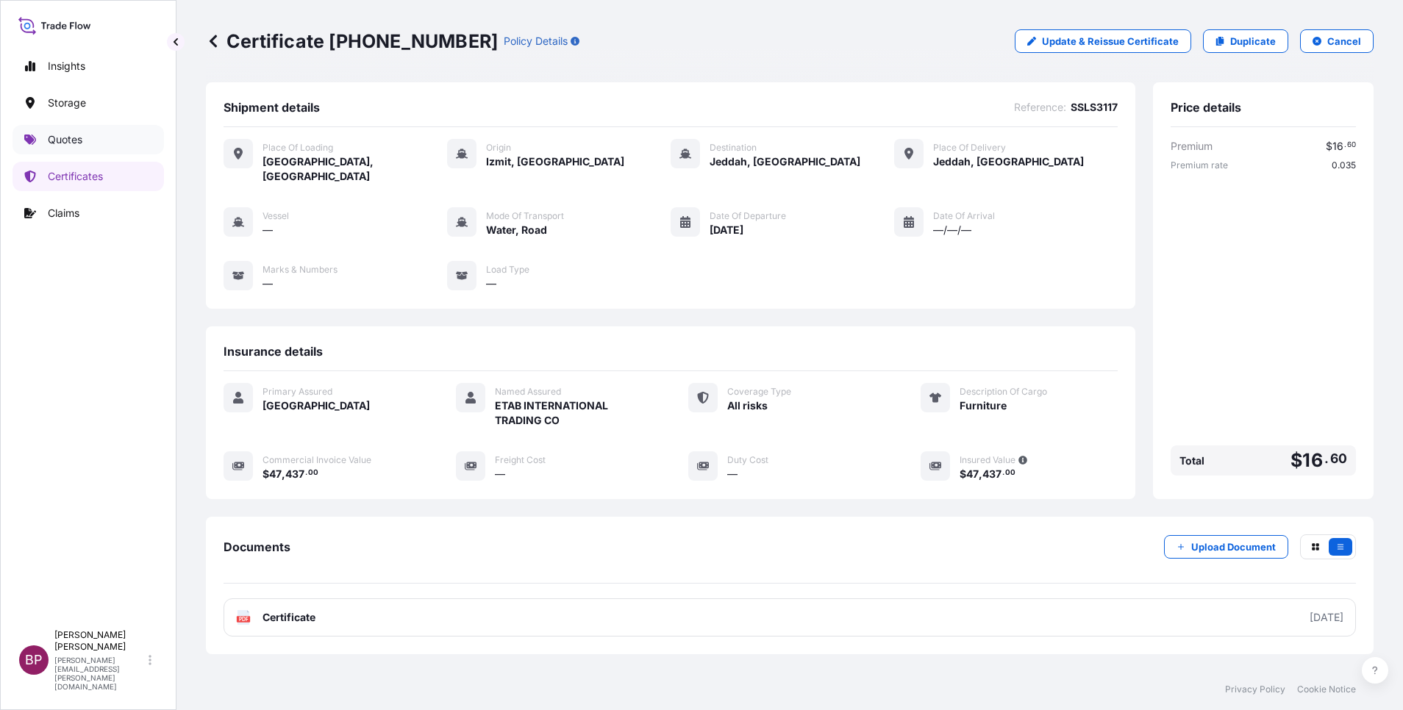
click at [52, 145] on p "Quotes" at bounding box center [65, 139] width 35 height 15
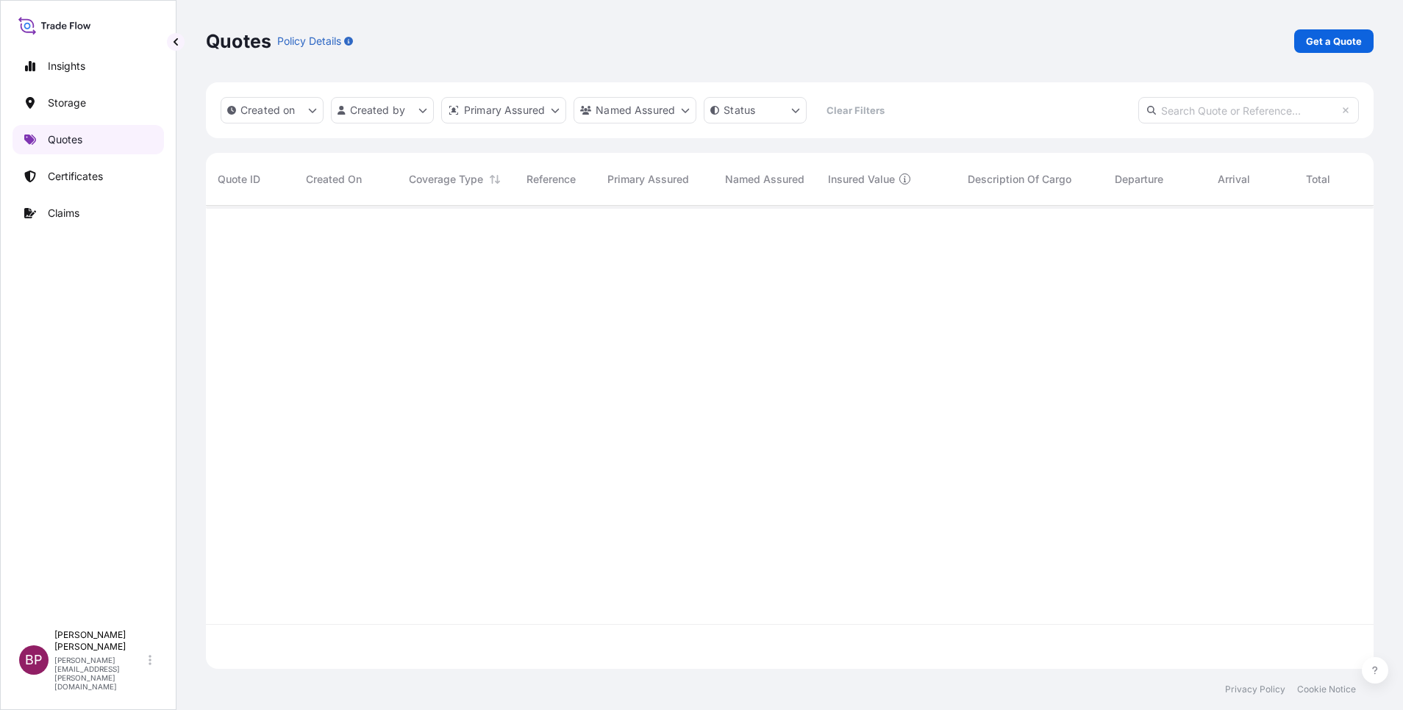
scroll to position [455, 1151]
click at [1338, 41] on p "Get a Quote" at bounding box center [1334, 41] width 56 height 15
select select "Water"
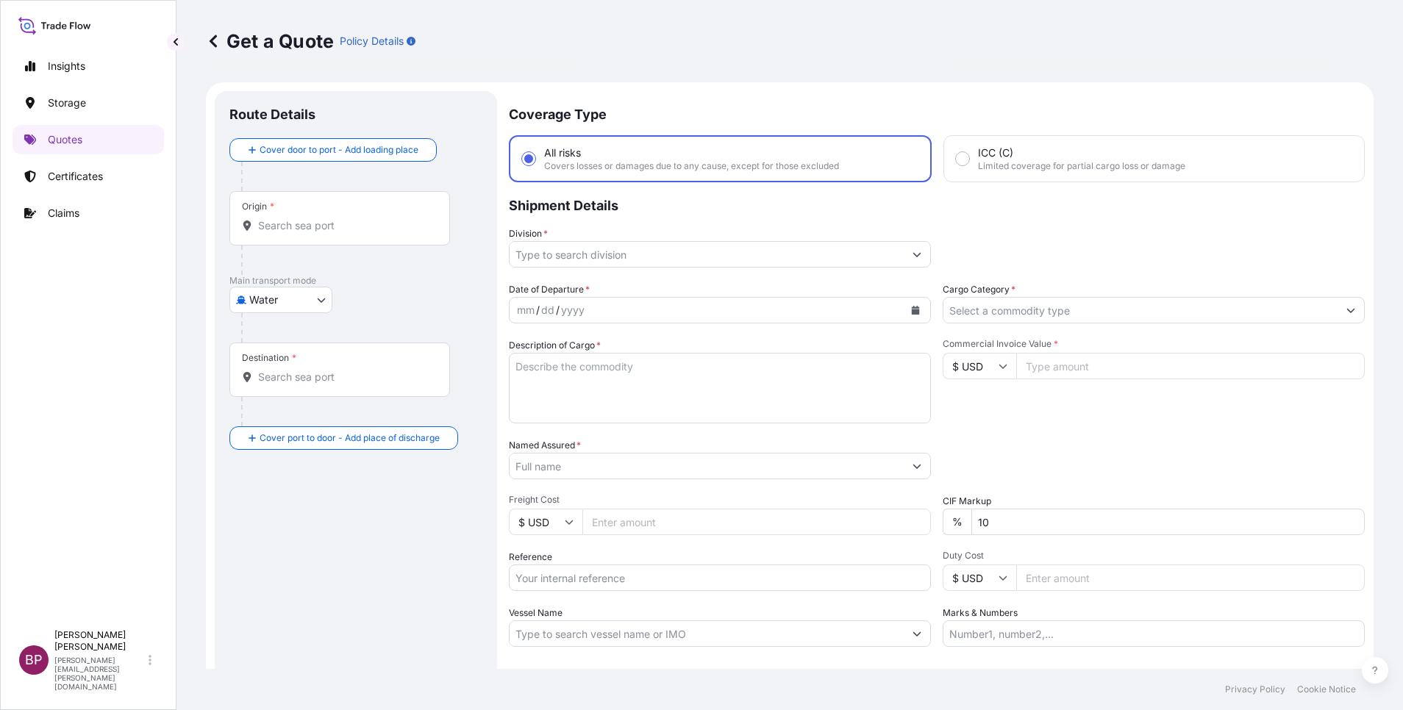
scroll to position [24, 0]
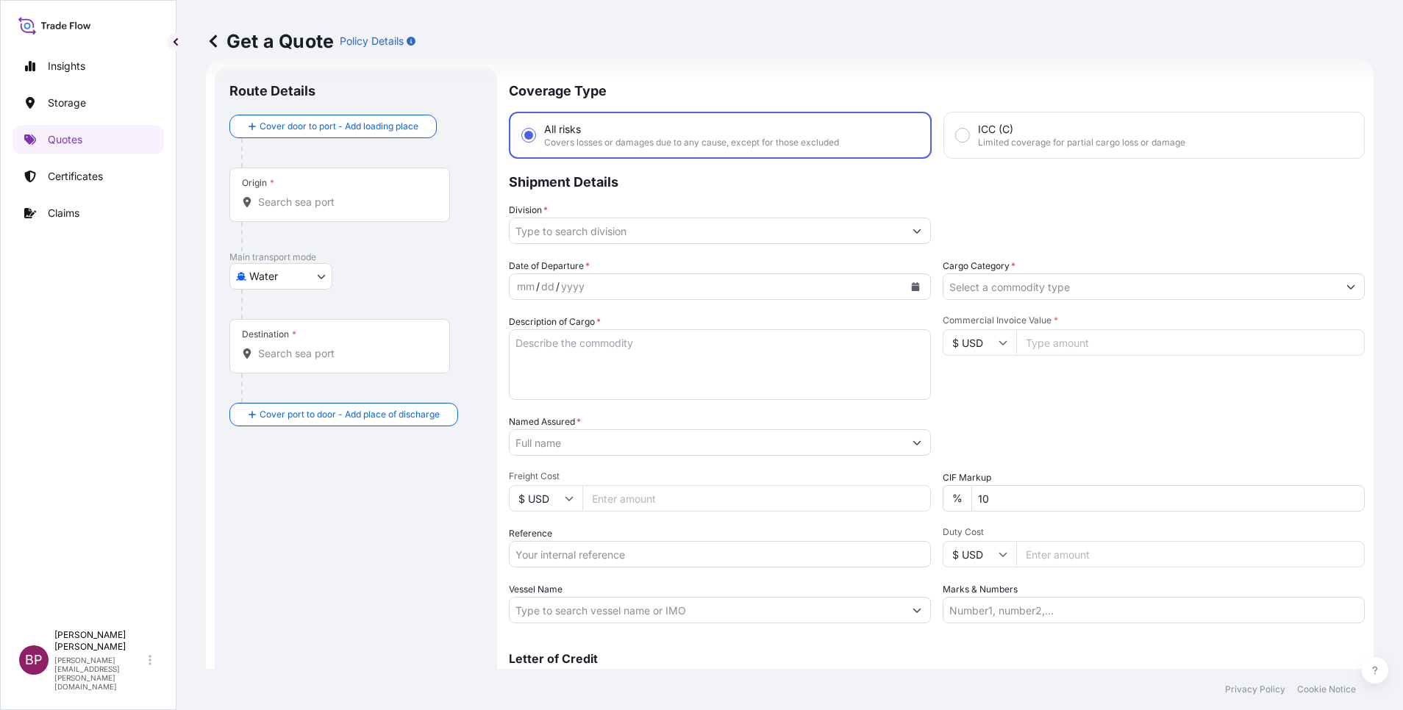
click at [1050, 294] on input "Cargo Category *" at bounding box center [1141, 287] width 394 height 26
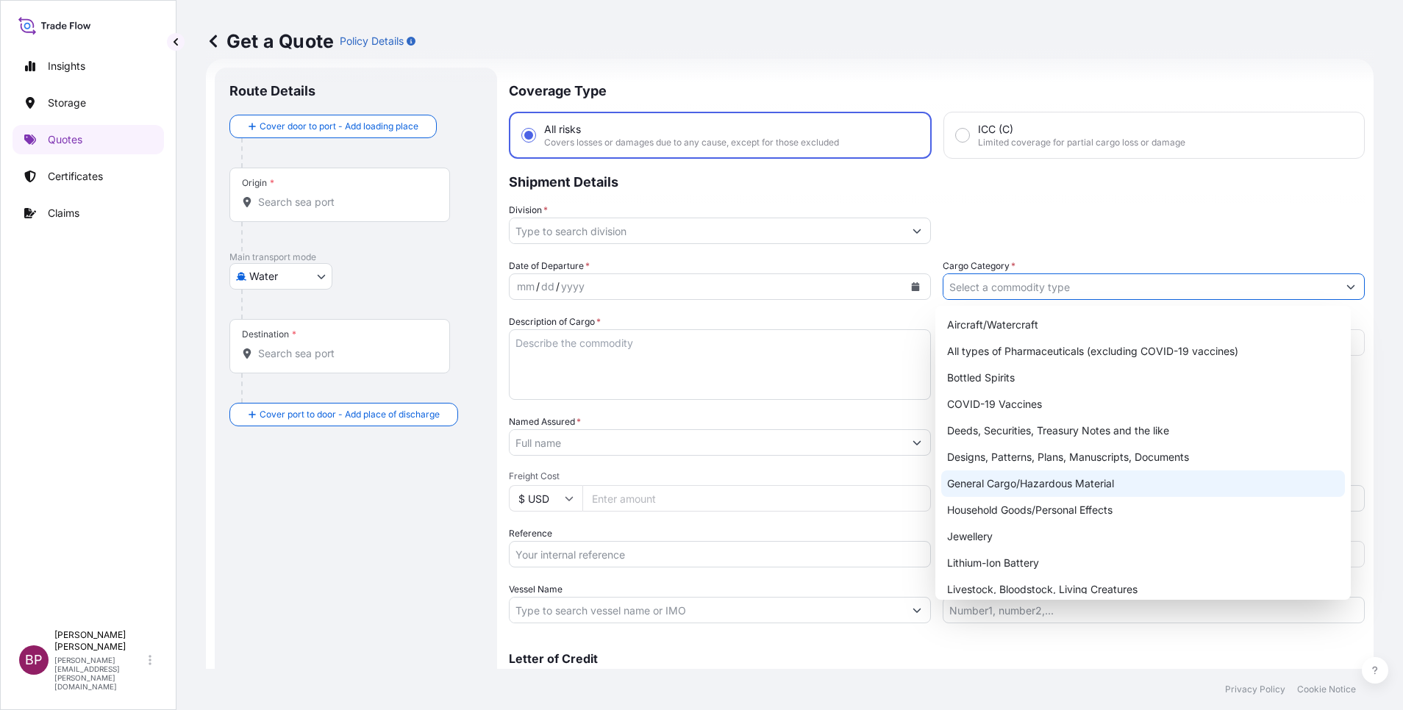
click at [1015, 493] on div "General Cargo/Hazardous Material" at bounding box center [1143, 484] width 404 height 26
type input "General Cargo/Hazardous Material"
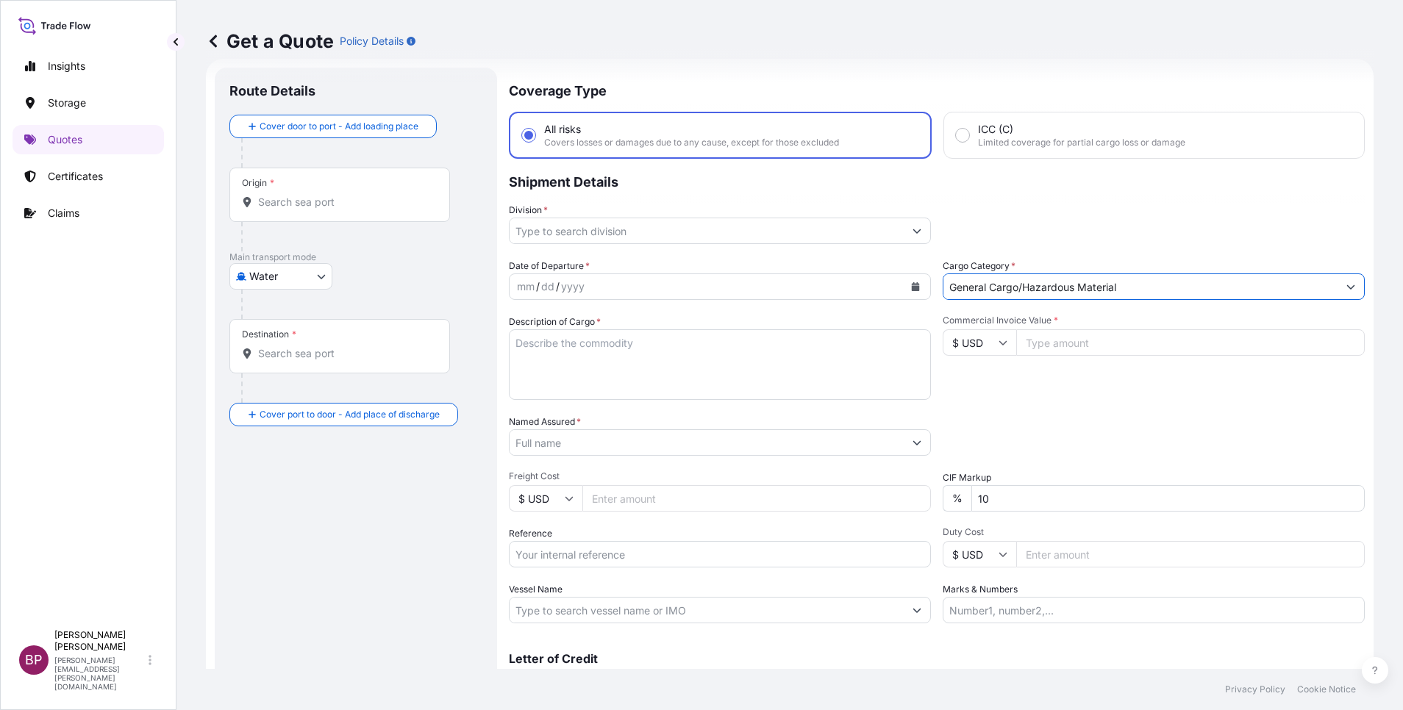
click at [904, 232] on button "Show suggestions" at bounding box center [917, 231] width 26 height 26
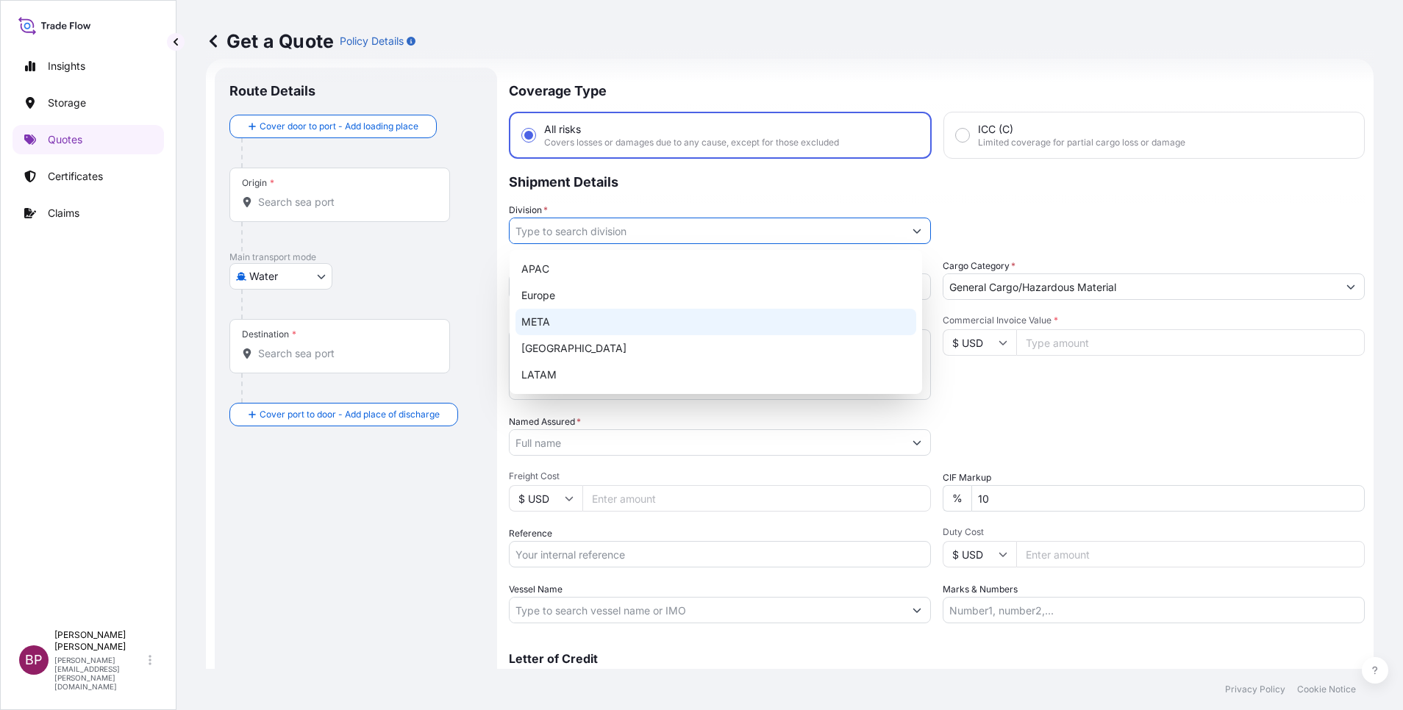
click at [624, 321] on div "META" at bounding box center [716, 322] width 401 height 26
type input "META"
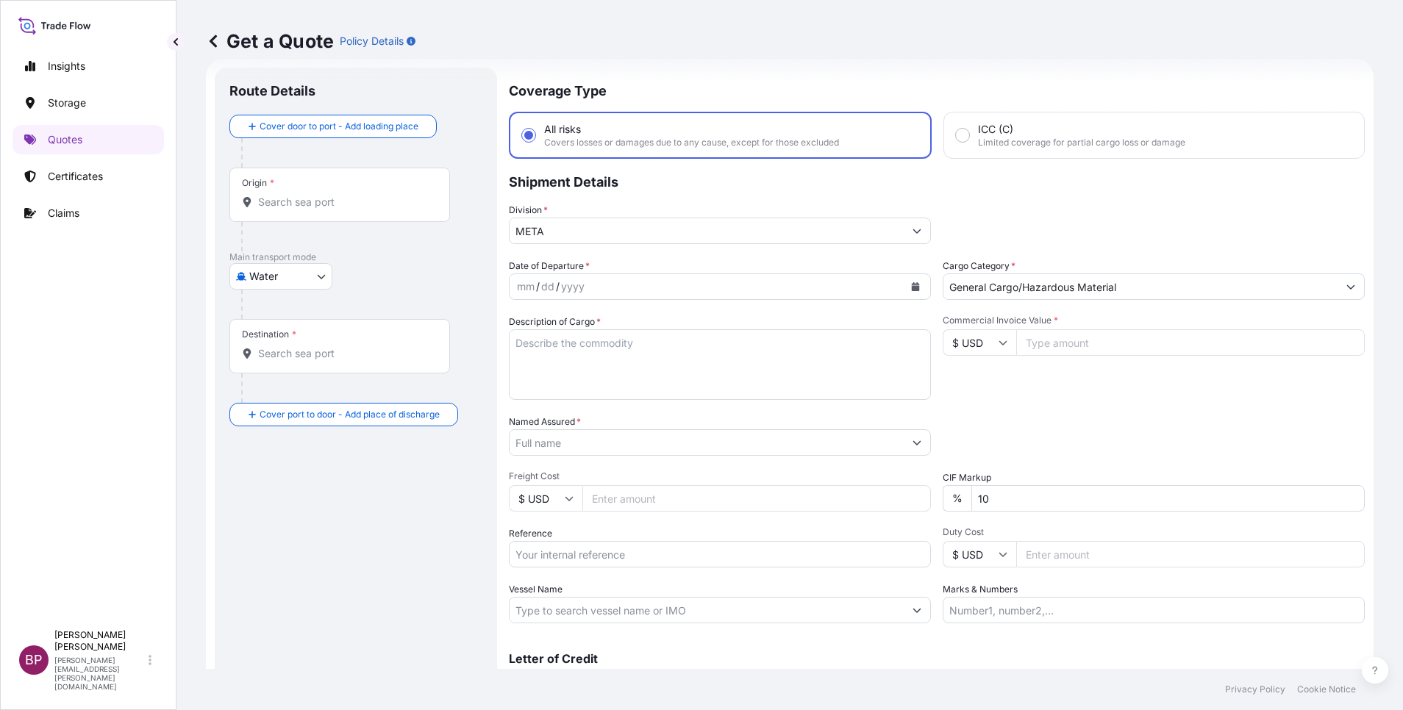
click at [999, 346] on icon at bounding box center [1003, 342] width 9 height 9
drag, startPoint x: 963, startPoint y: 395, endPoint x: 1004, endPoint y: 377, distance: 44.4
click at [963, 396] on div "€ EUR" at bounding box center [972, 383] width 62 height 28
type input "€ EUR"
click at [1058, 336] on input "Commercial Invoice Value *" at bounding box center [1190, 342] width 349 height 26
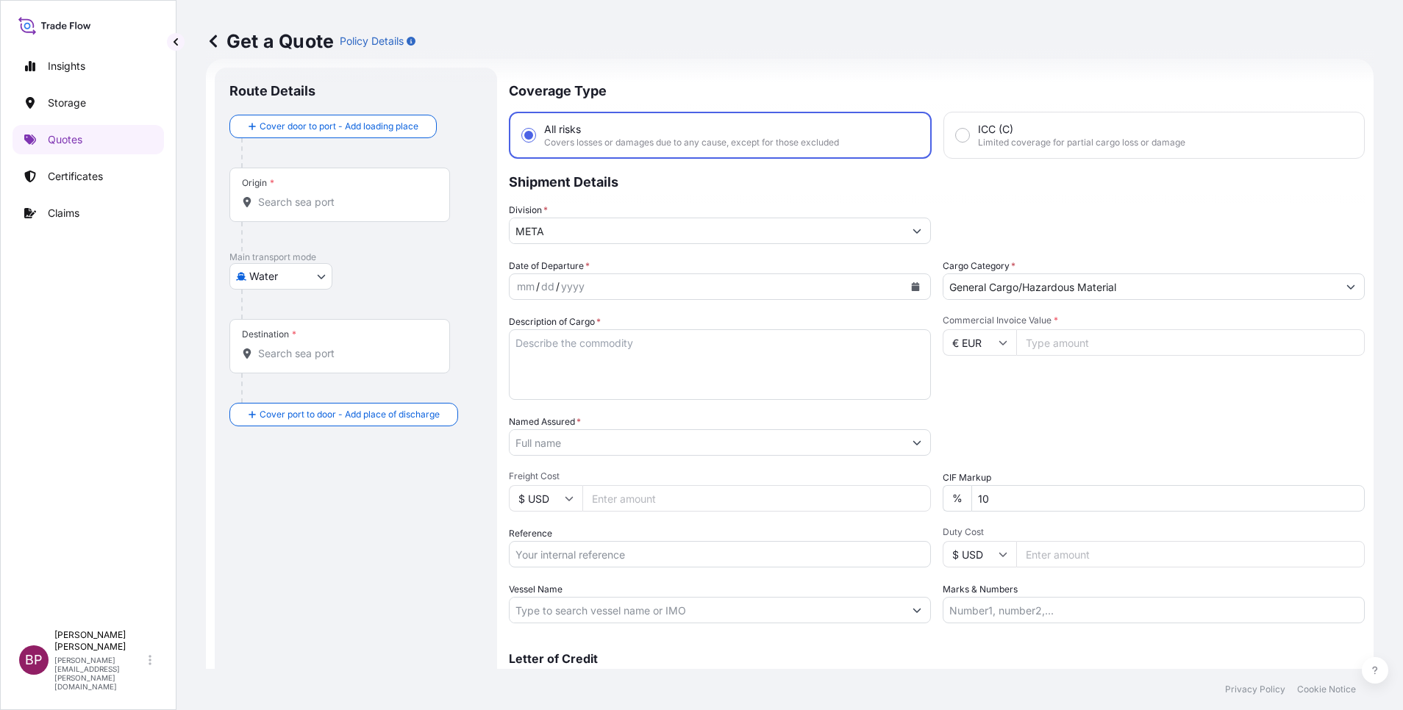
paste input "20625.36"
type input "20625.36"
click at [751, 470] on div "Date of Departure * mm / dd / yyyy Cargo Category * General Cargo/Hazardous Mat…" at bounding box center [937, 441] width 856 height 365
type input "0"
click at [682, 366] on textarea "Description of Cargo *" at bounding box center [720, 364] width 422 height 71
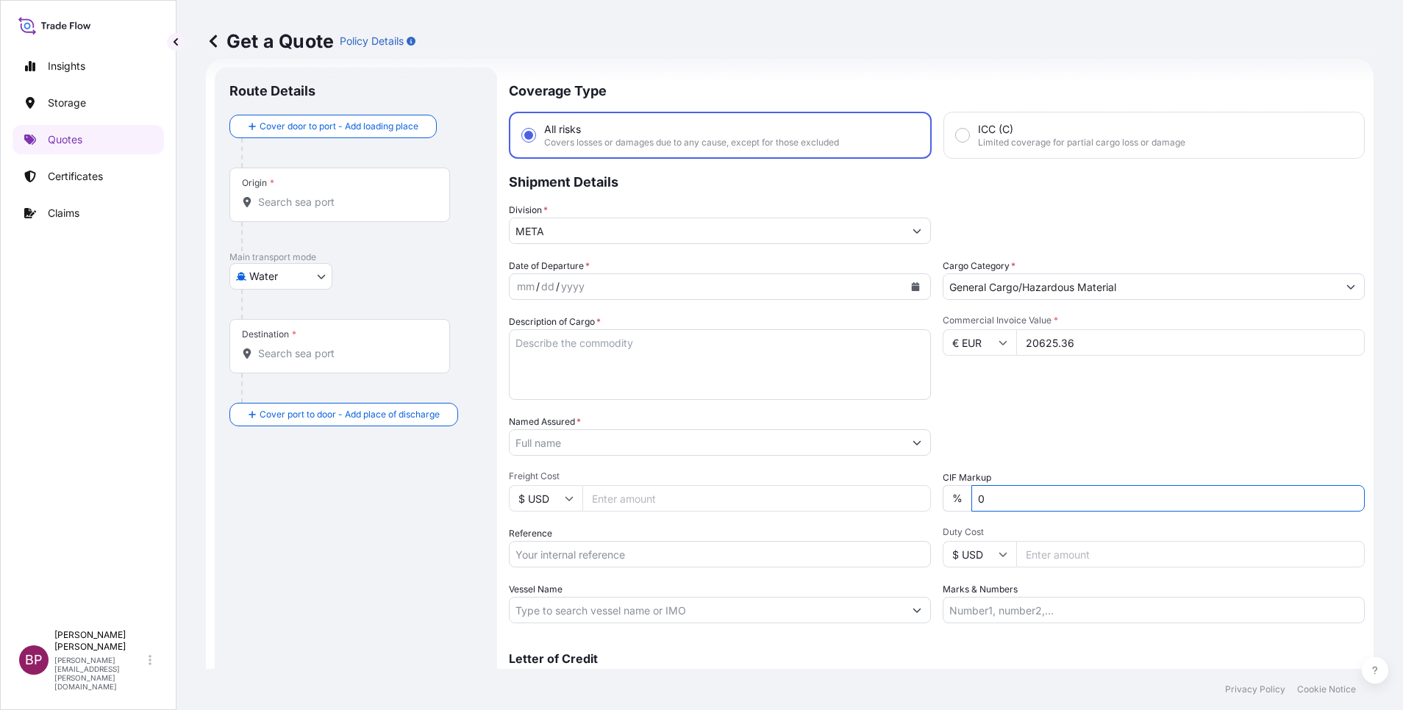
paste textarea "Display/Decoration"
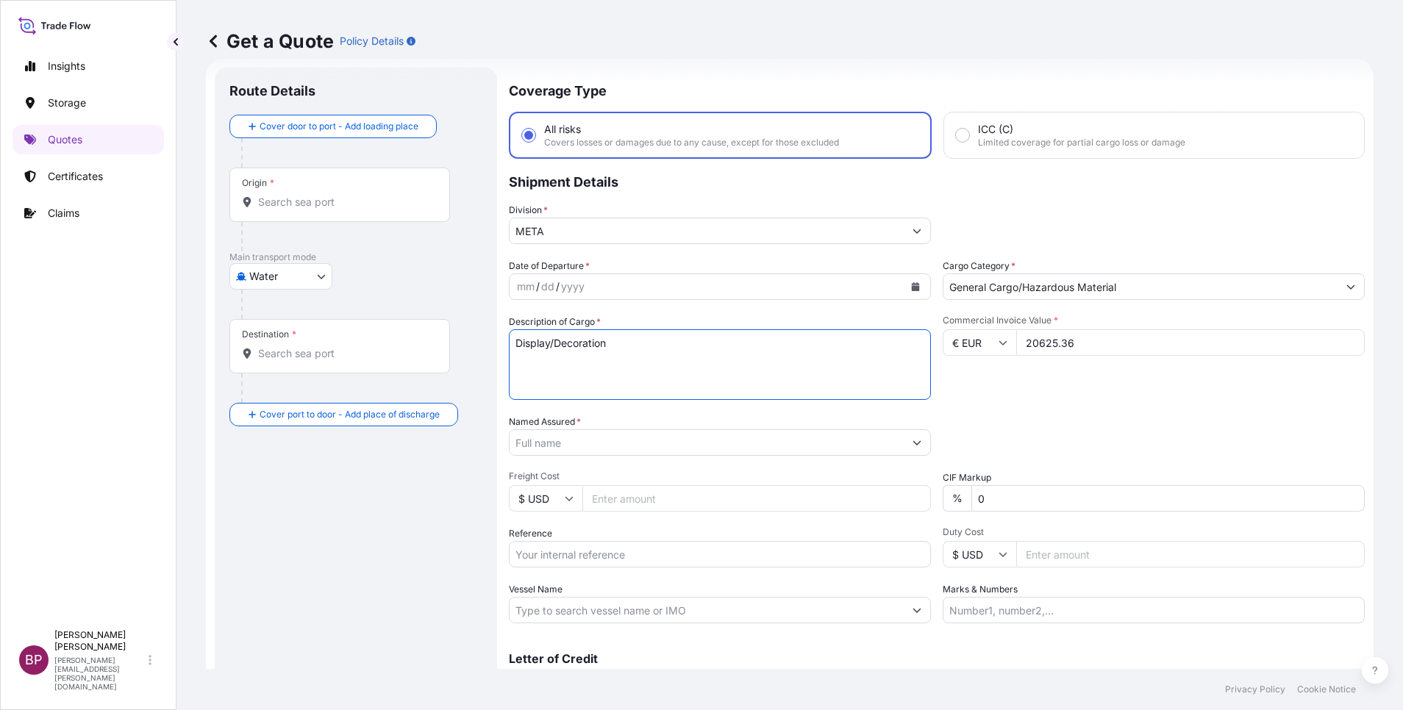
type textarea "Display/Decoration"
click at [638, 557] on input "Reference" at bounding box center [720, 554] width 422 height 26
paste input "SSLS3109"
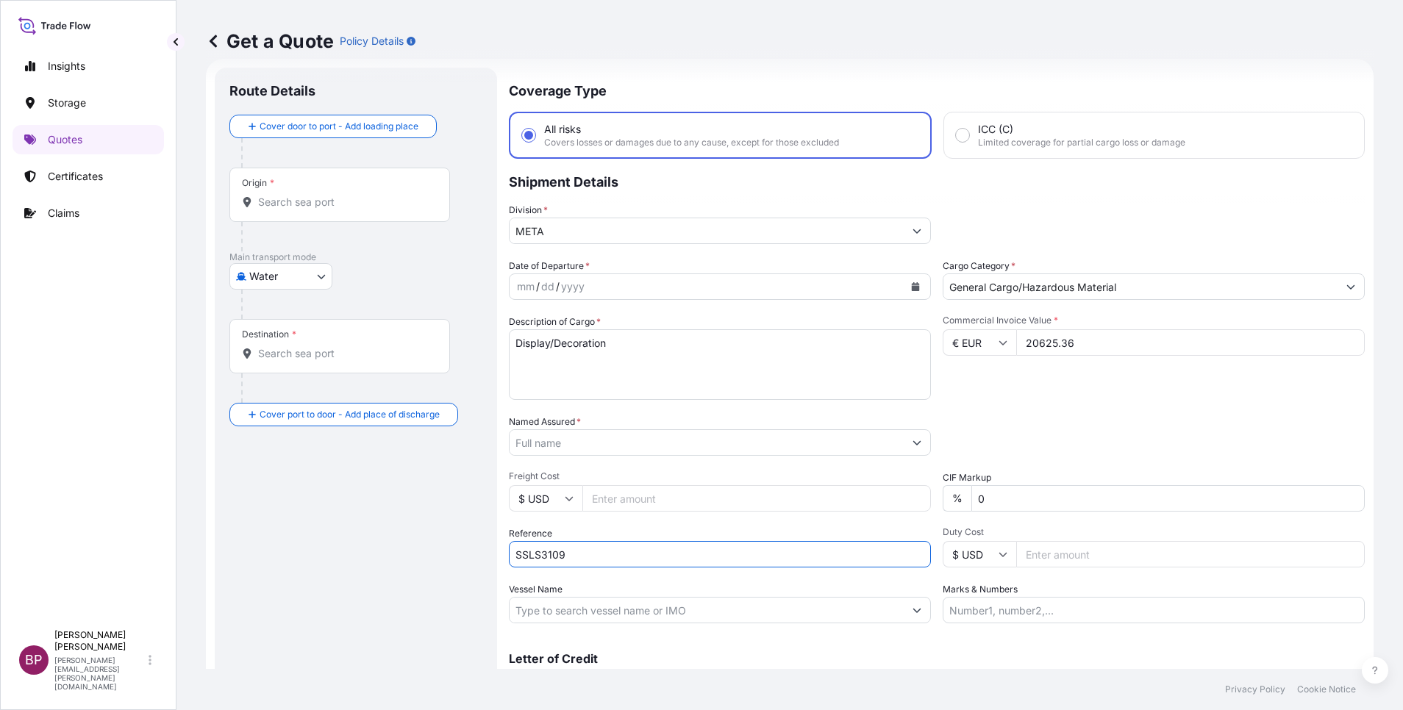
type input "SSLS3109"
paste input "Sands Arabia Trading Company"
click at [648, 439] on input "Named Assured *" at bounding box center [707, 443] width 394 height 26
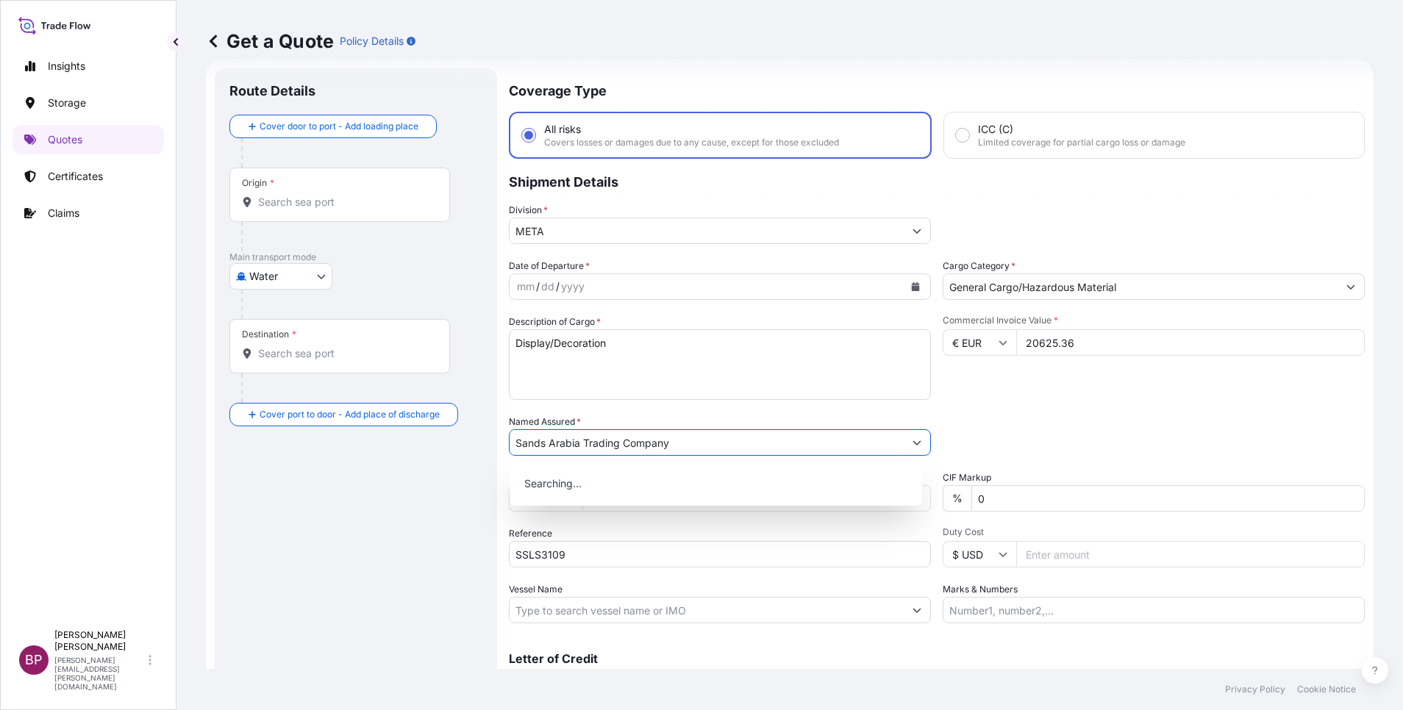
type input "Sands Arabia Trading Company"
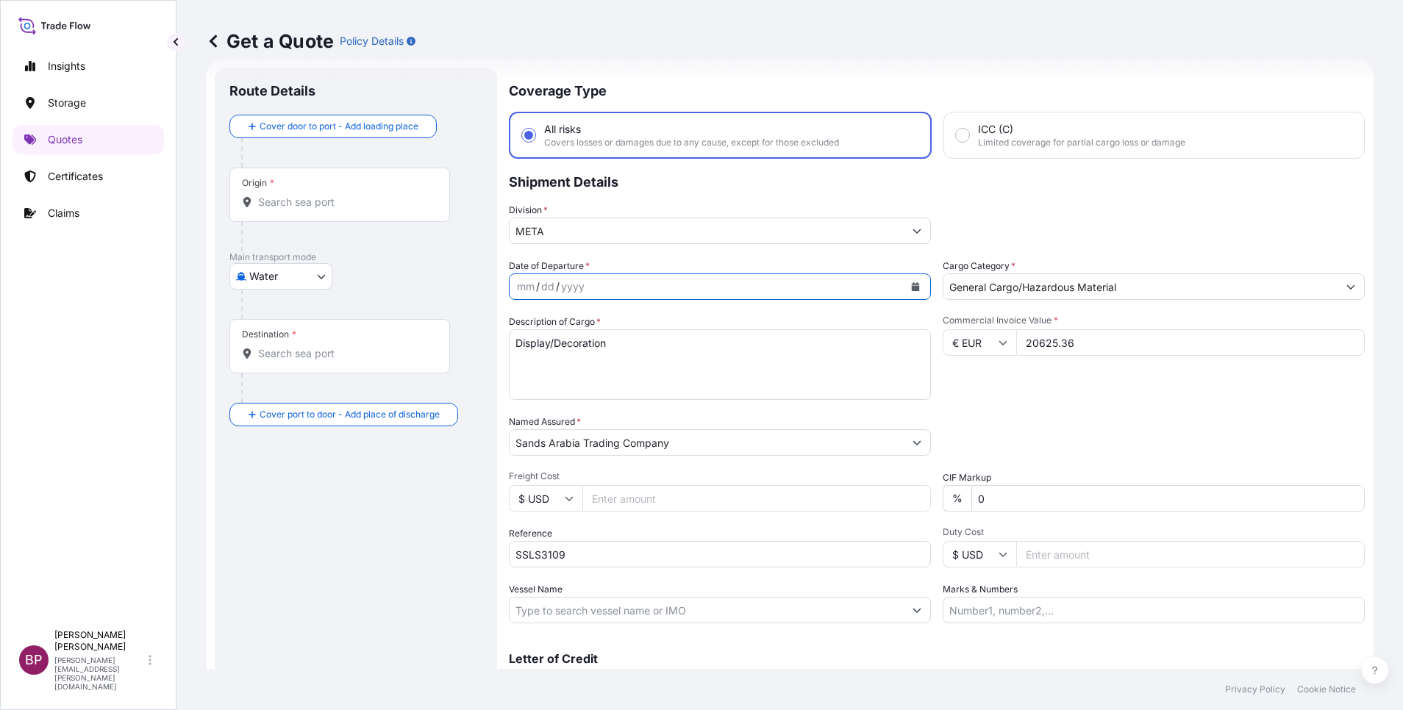
click at [904, 291] on button "Calendar" at bounding box center [916, 287] width 24 height 24
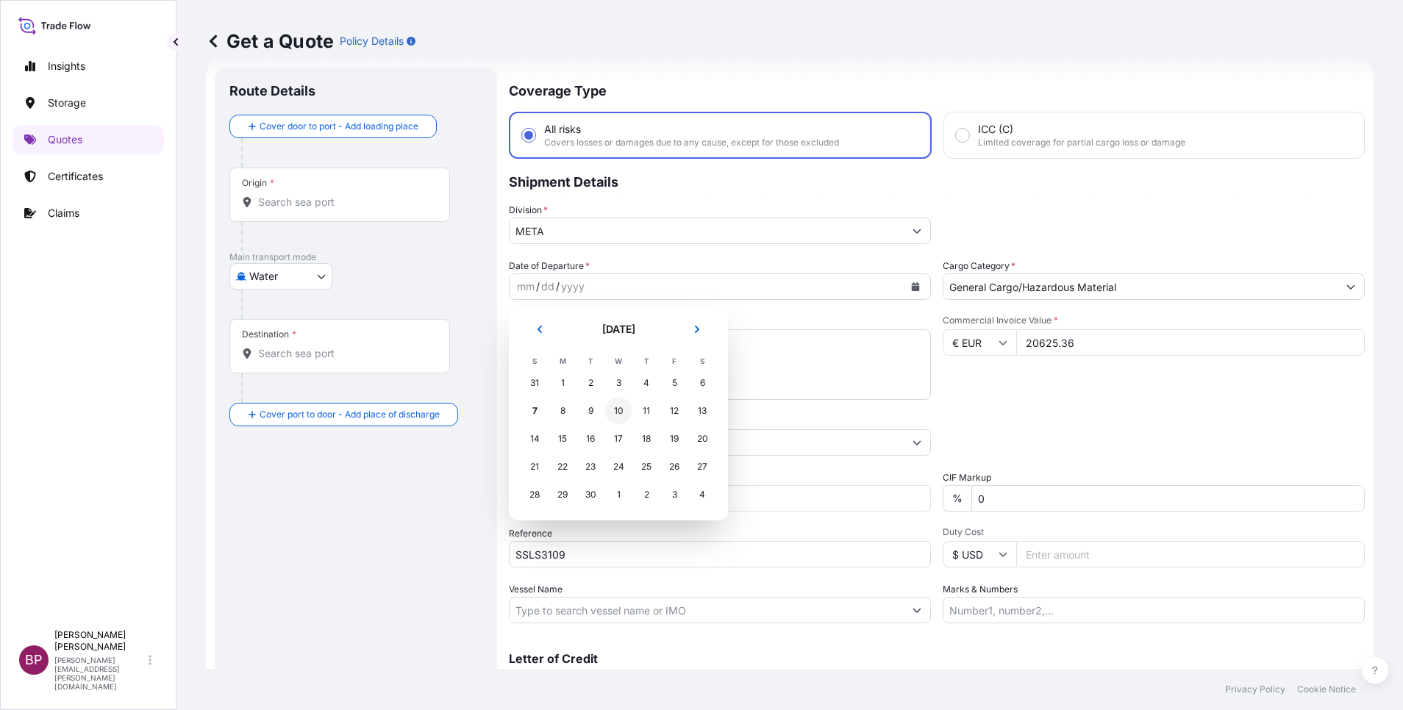
click at [614, 414] on div "10" at bounding box center [618, 411] width 26 height 26
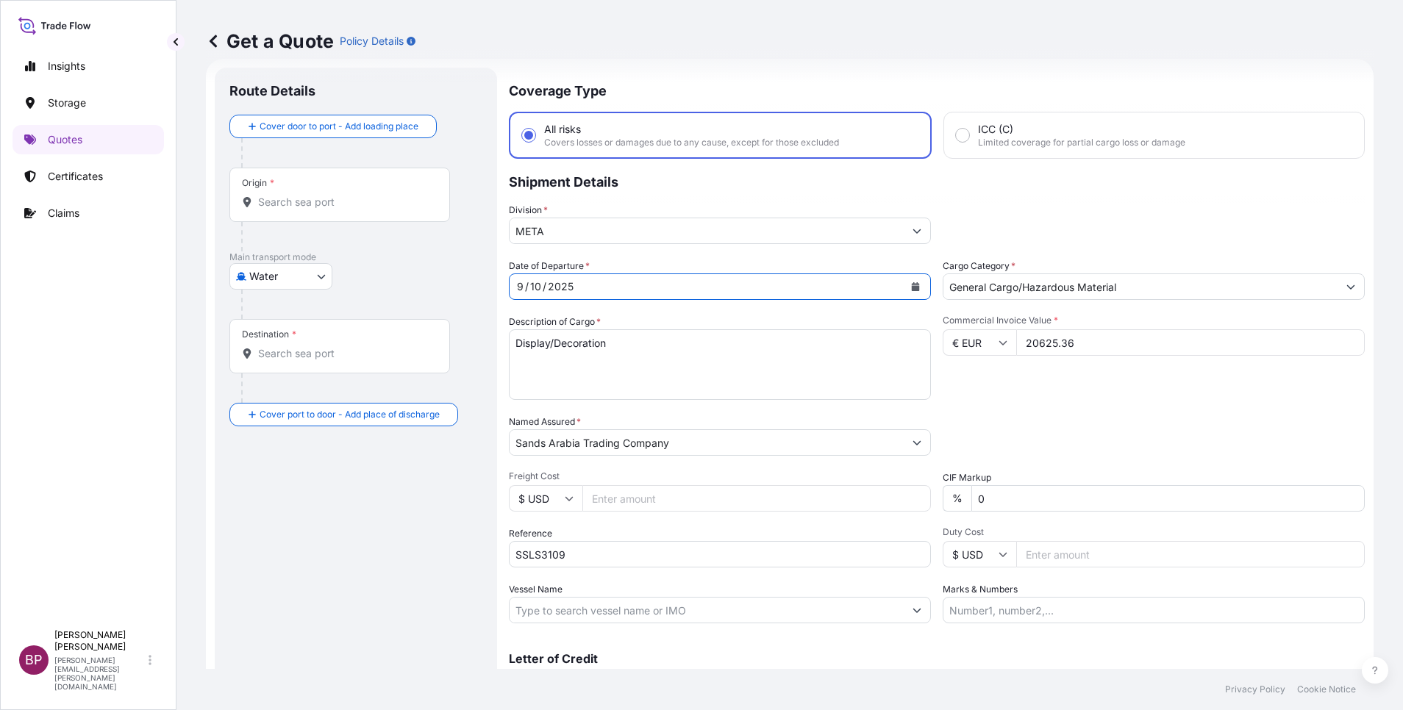
click at [304, 277] on body "10 options available. Selected Date: [DATE] Insights Storage Quotes Certificate…" at bounding box center [701, 355] width 1403 height 710
click at [253, 311] on div "Air" at bounding box center [280, 315] width 91 height 26
select select "Air"
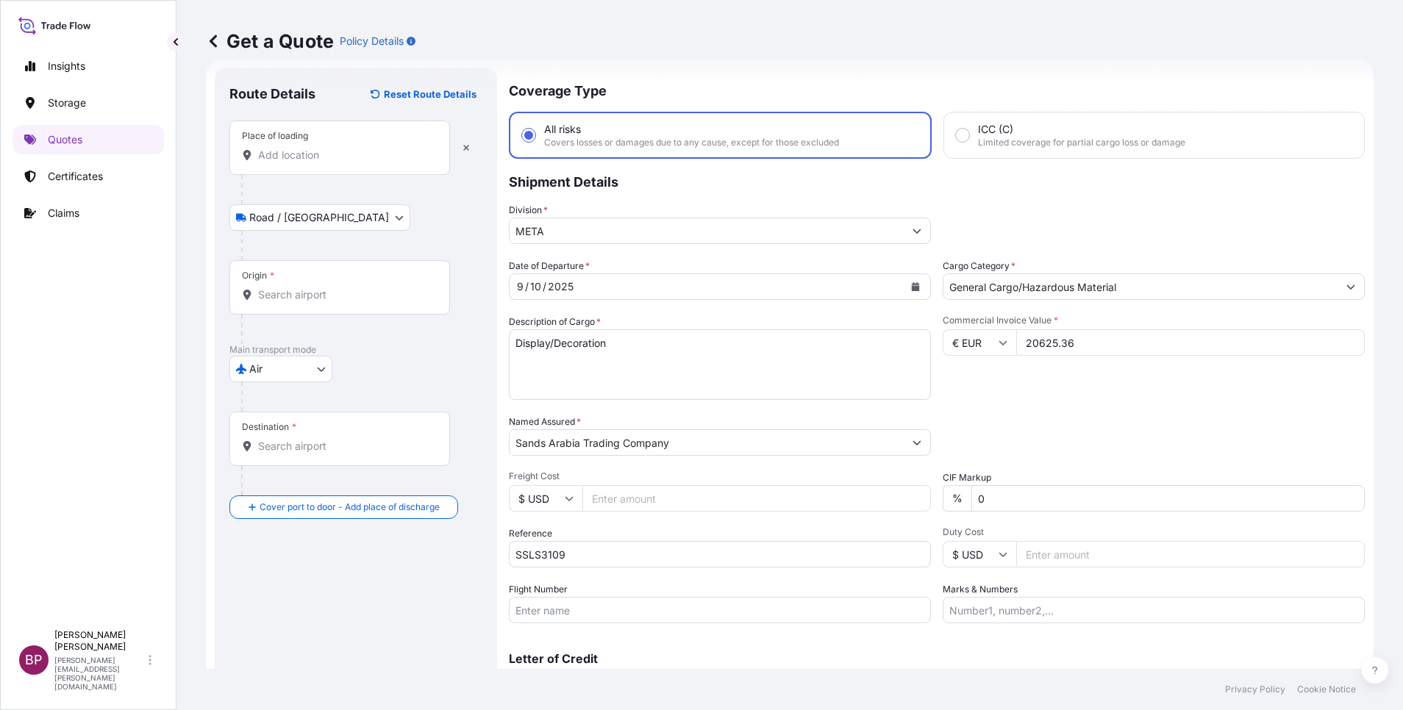
click at [318, 153] on input "Place of loading" at bounding box center [345, 155] width 174 height 15
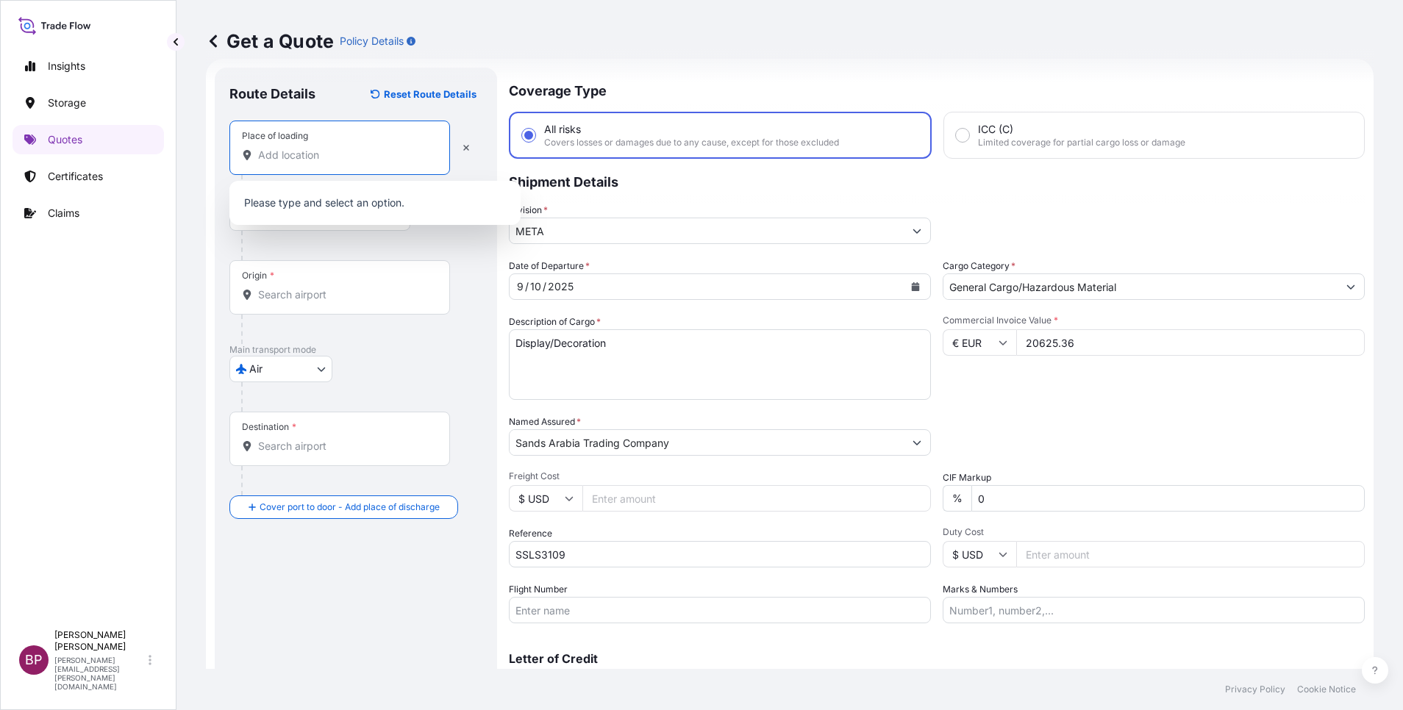
paste input "[GEOGRAPHIC_DATA]"
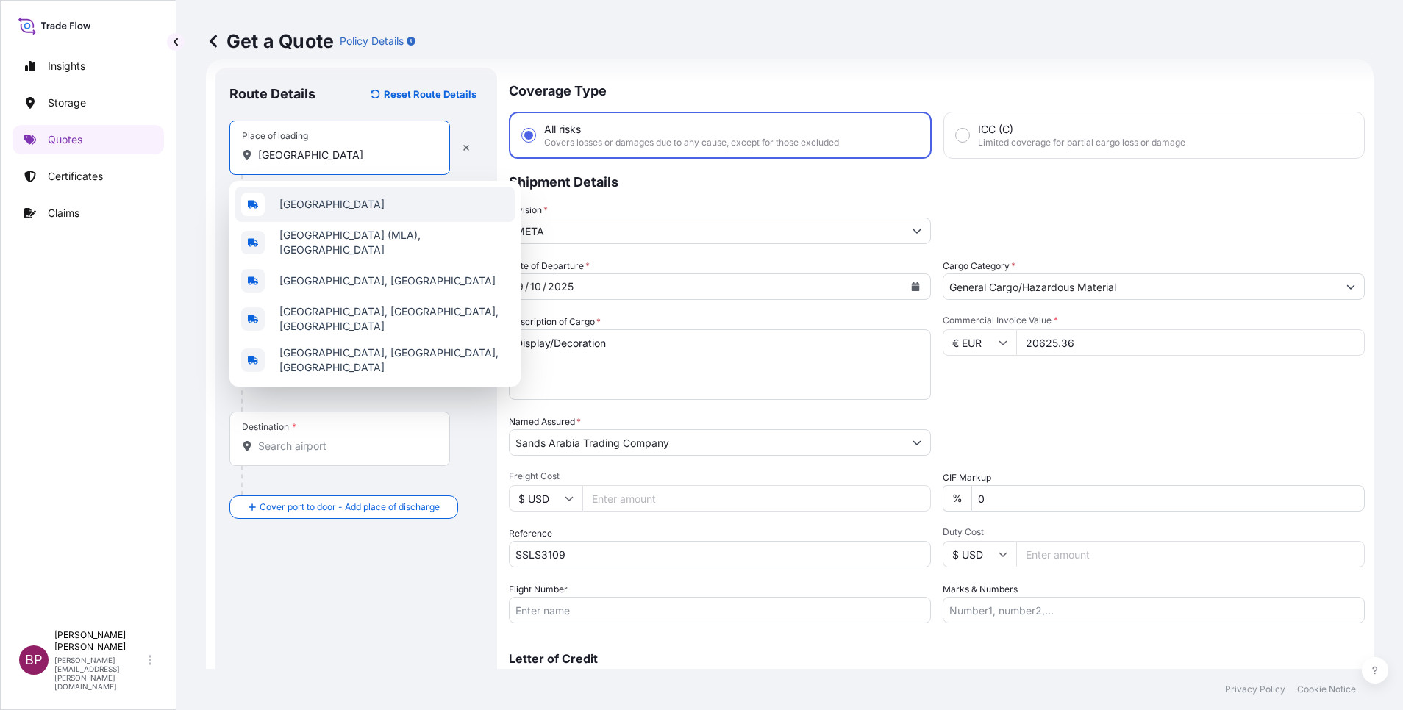
click at [363, 203] on div "[GEOGRAPHIC_DATA]" at bounding box center [374, 204] width 279 height 35
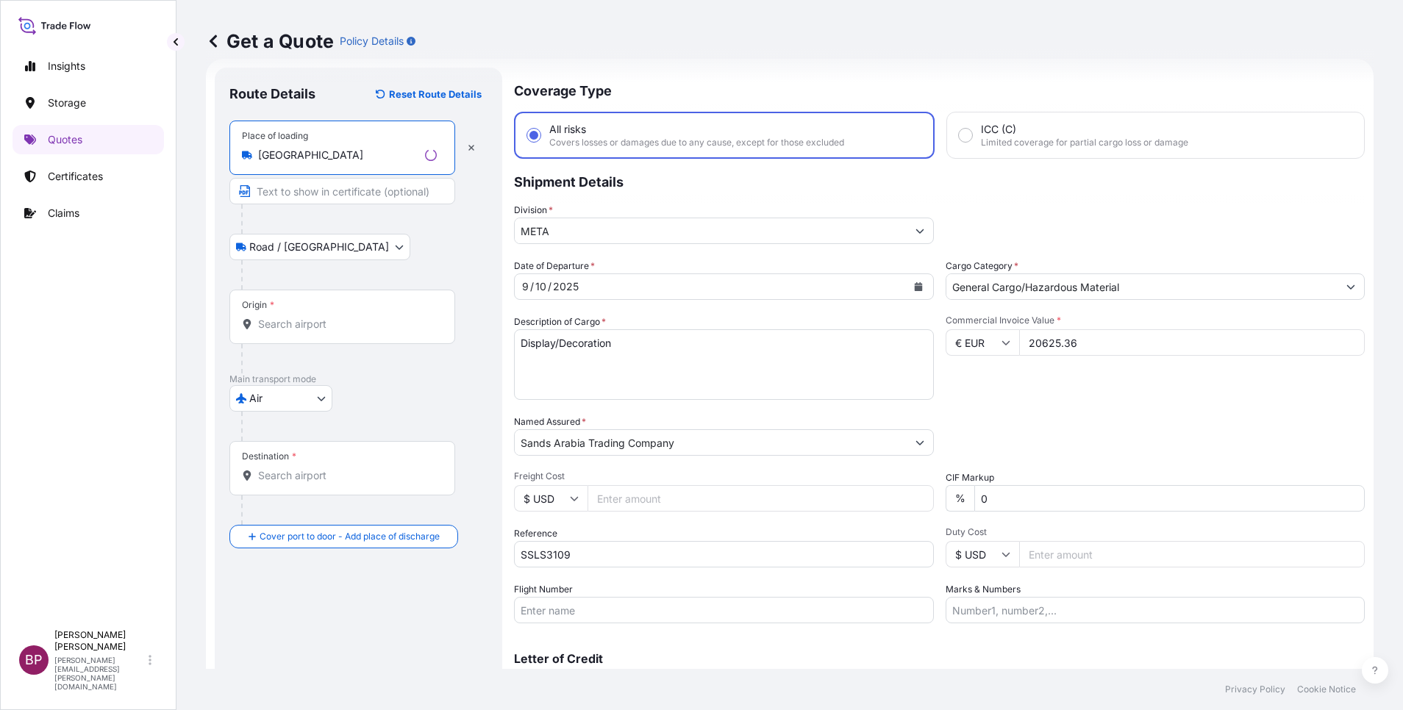
type input "[GEOGRAPHIC_DATA]"
click at [315, 324] on input "Origin *" at bounding box center [347, 324] width 179 height 15
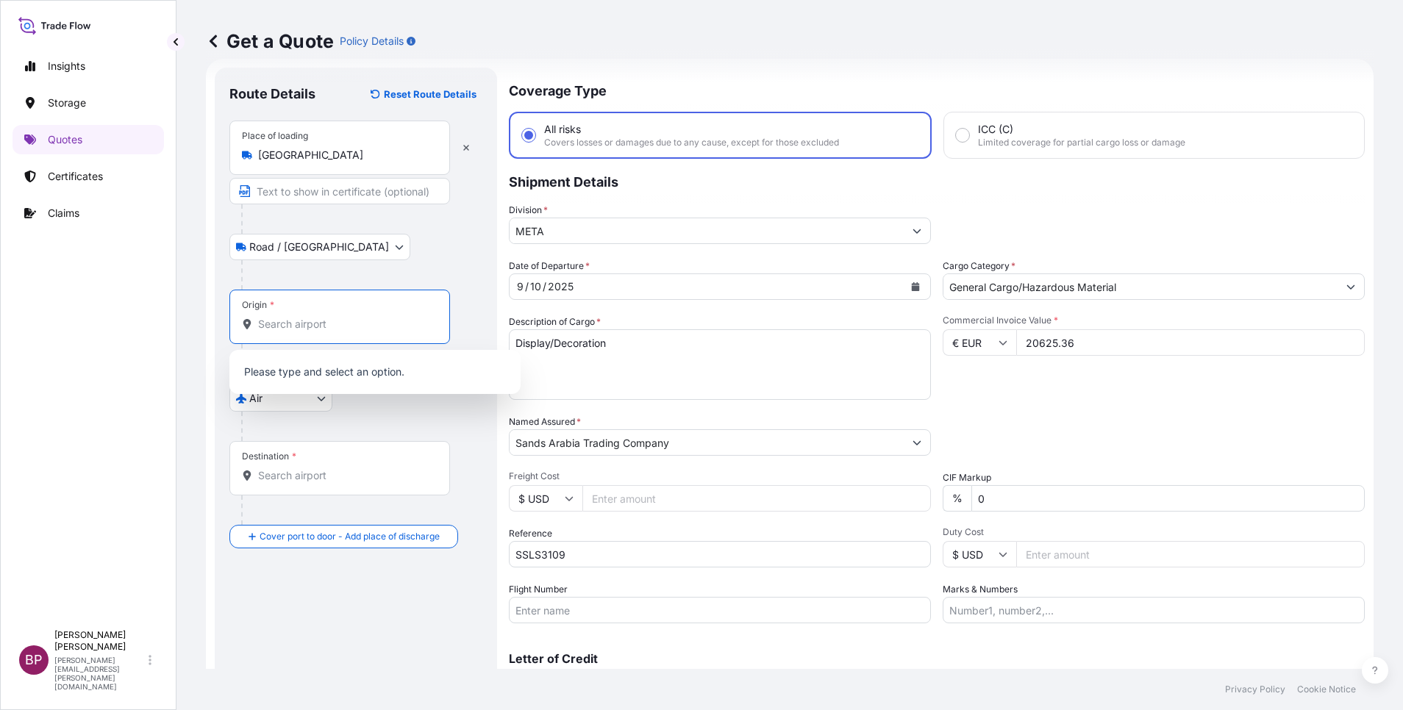
paste input "[GEOGRAPHIC_DATA]"
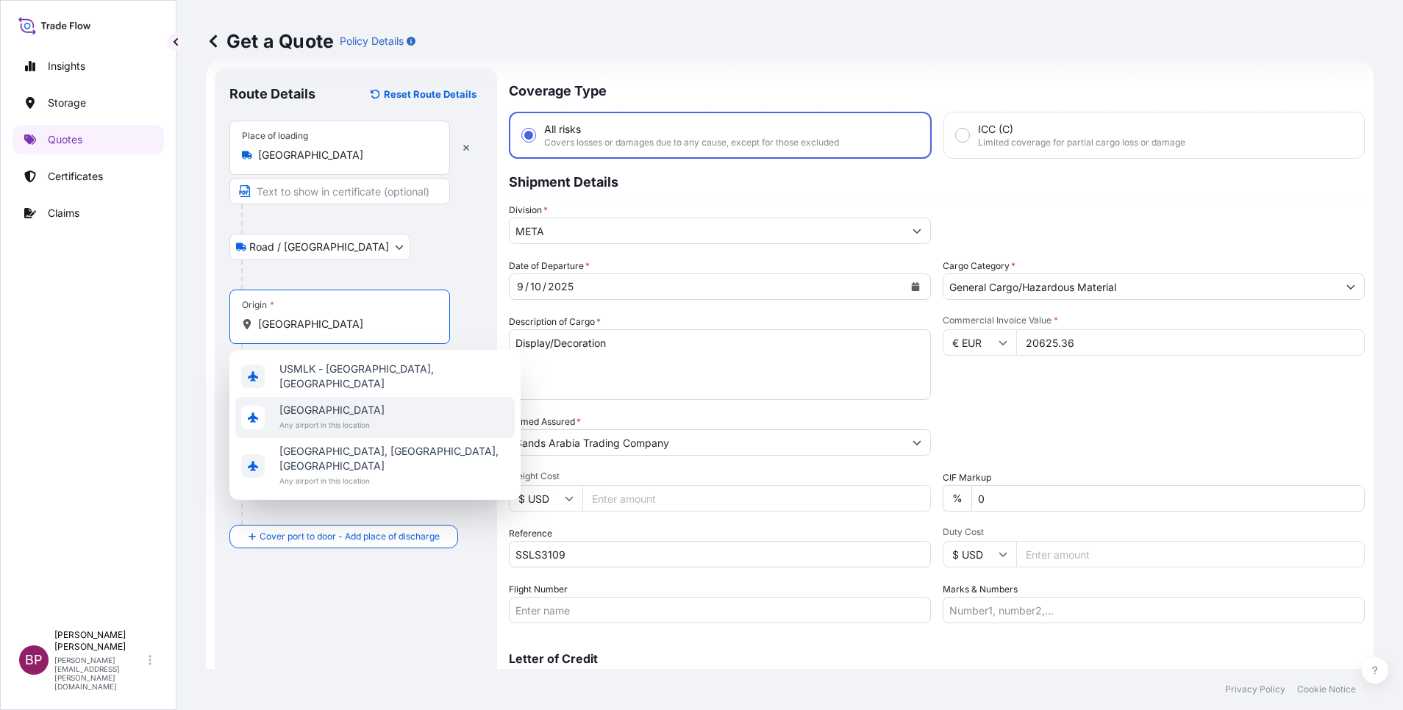
click at [361, 410] on span "[GEOGRAPHIC_DATA]" at bounding box center [331, 410] width 105 height 15
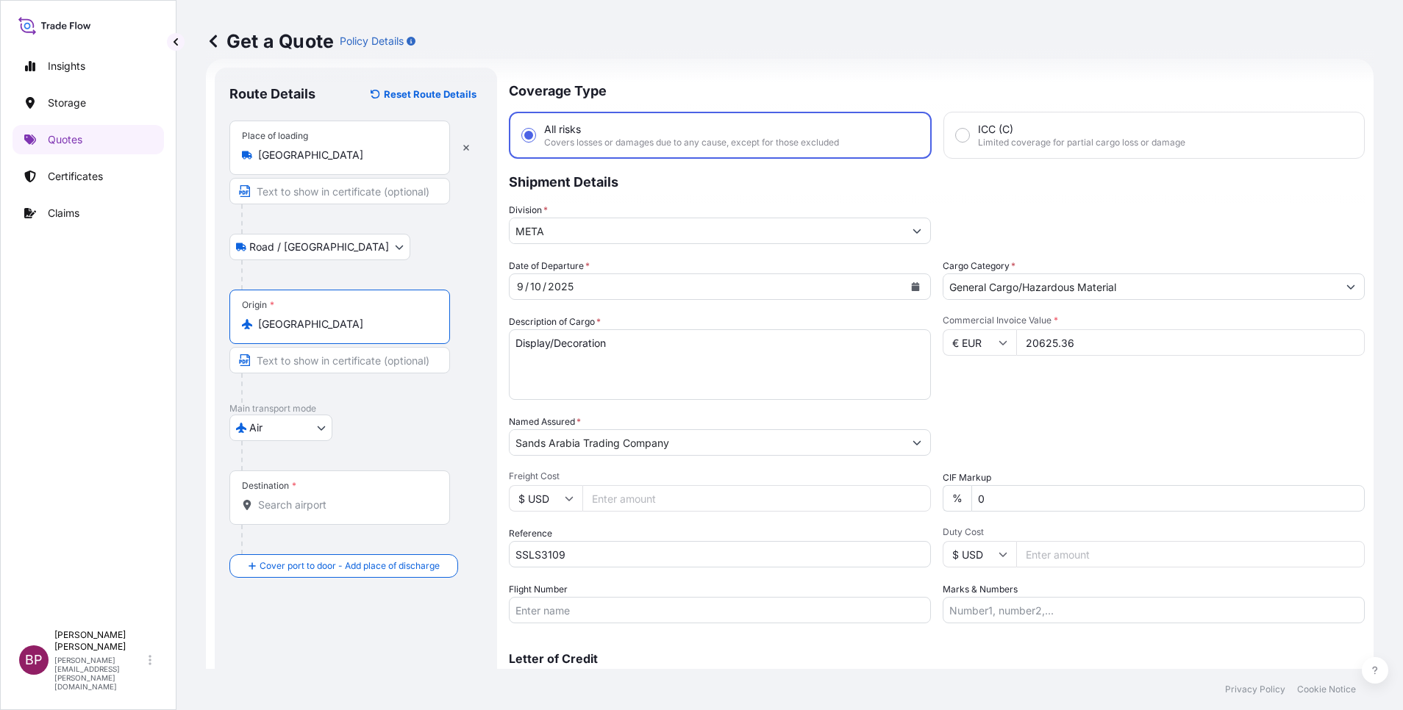
type input "[GEOGRAPHIC_DATA]"
drag, startPoint x: 338, startPoint y: 501, endPoint x: 146, endPoint y: 510, distance: 192.2
click at [335, 496] on div "Destination *" at bounding box center [339, 498] width 221 height 54
click at [335, 498] on input "Destination *" at bounding box center [345, 505] width 174 height 15
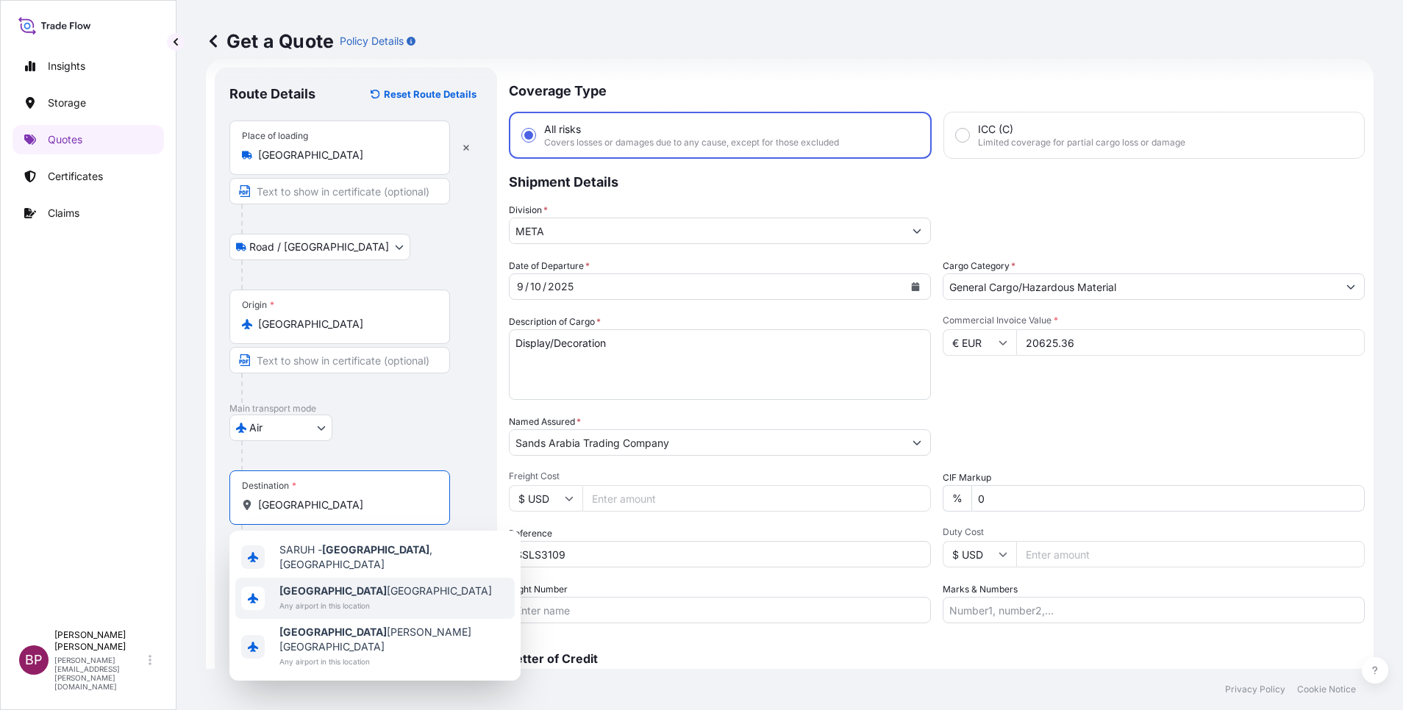
click at [345, 591] on span "[GEOGRAPHIC_DATA] [GEOGRAPHIC_DATA]" at bounding box center [385, 591] width 213 height 15
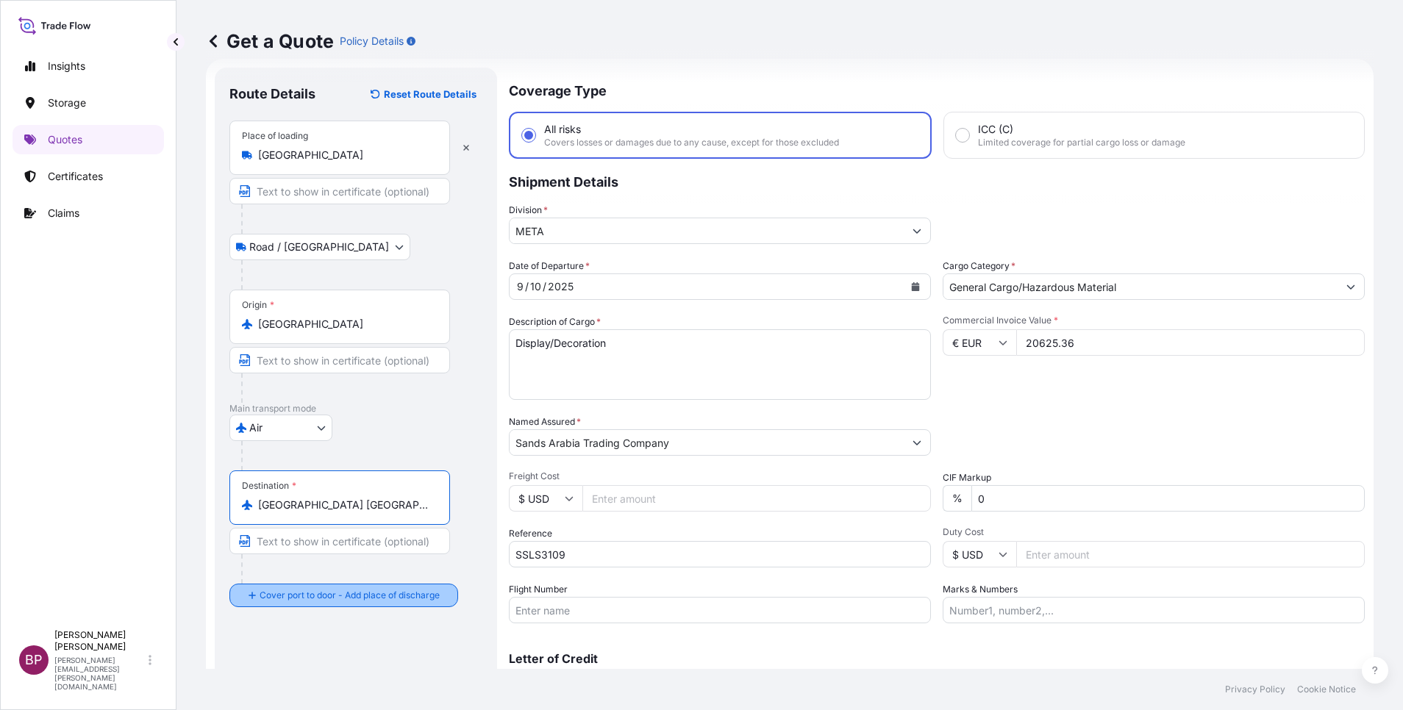
type input "[GEOGRAPHIC_DATA] [GEOGRAPHIC_DATA]"
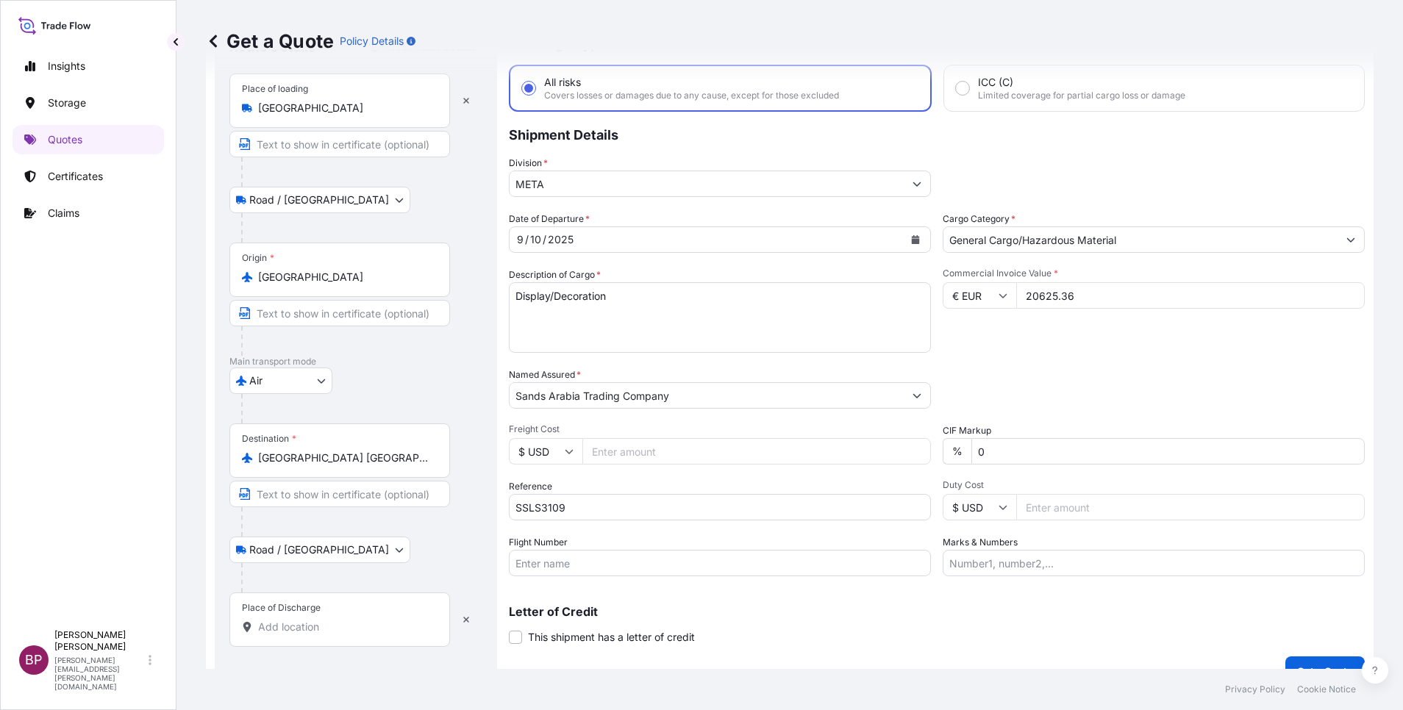
scroll to position [96, 0]
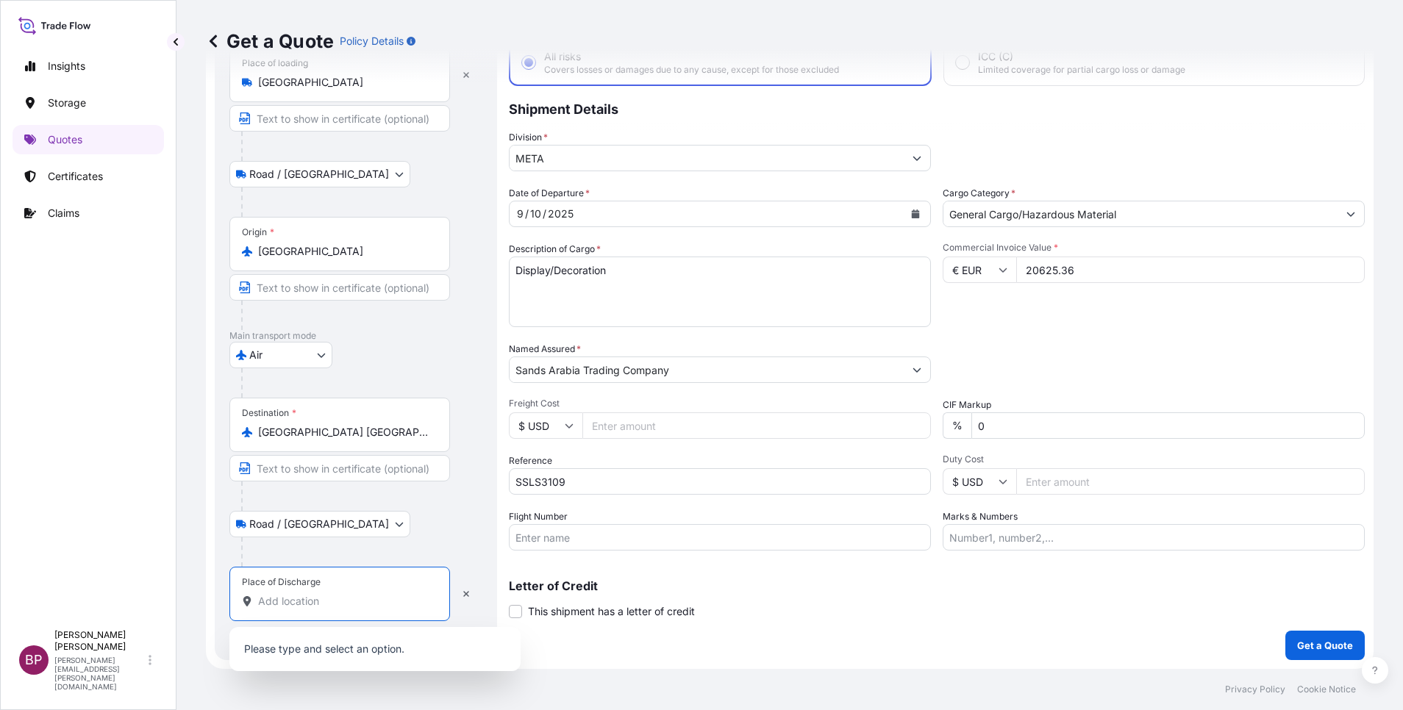
drag, startPoint x: 341, startPoint y: 601, endPoint x: 283, endPoint y: 608, distance: 57.8
click at [333, 603] on input "Place of Discharge" at bounding box center [345, 601] width 174 height 15
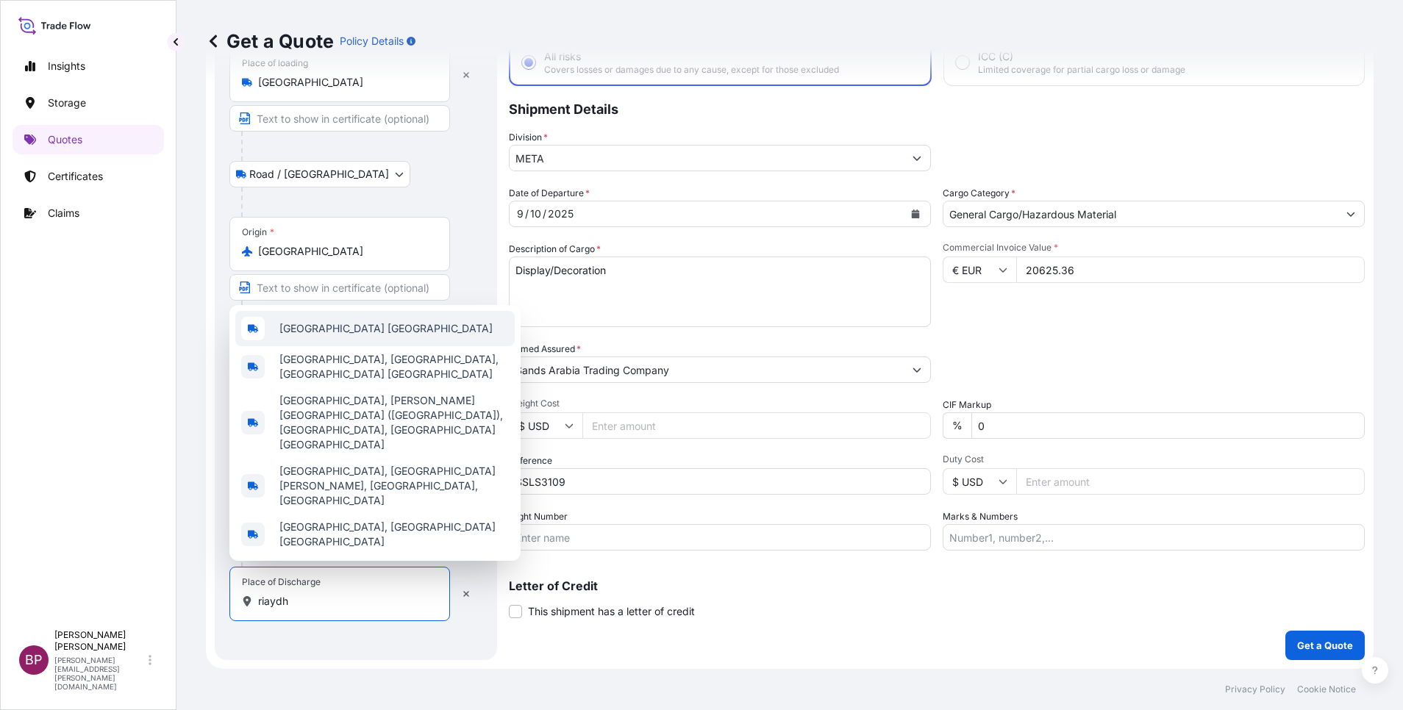
click at [374, 336] on span "[GEOGRAPHIC_DATA] [GEOGRAPHIC_DATA]" at bounding box center [385, 328] width 213 height 15
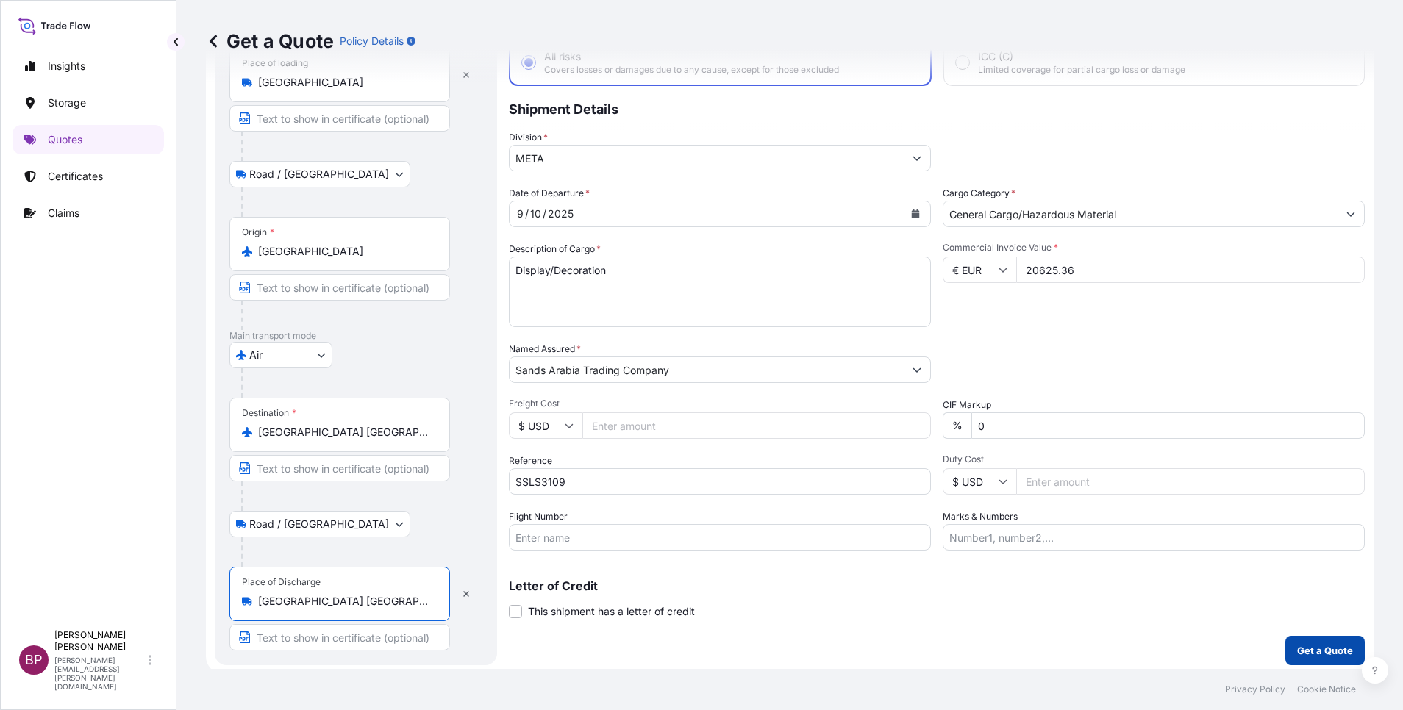
type input "[GEOGRAPHIC_DATA] [GEOGRAPHIC_DATA]"
click at [1302, 647] on p "Get a Quote" at bounding box center [1325, 651] width 56 height 15
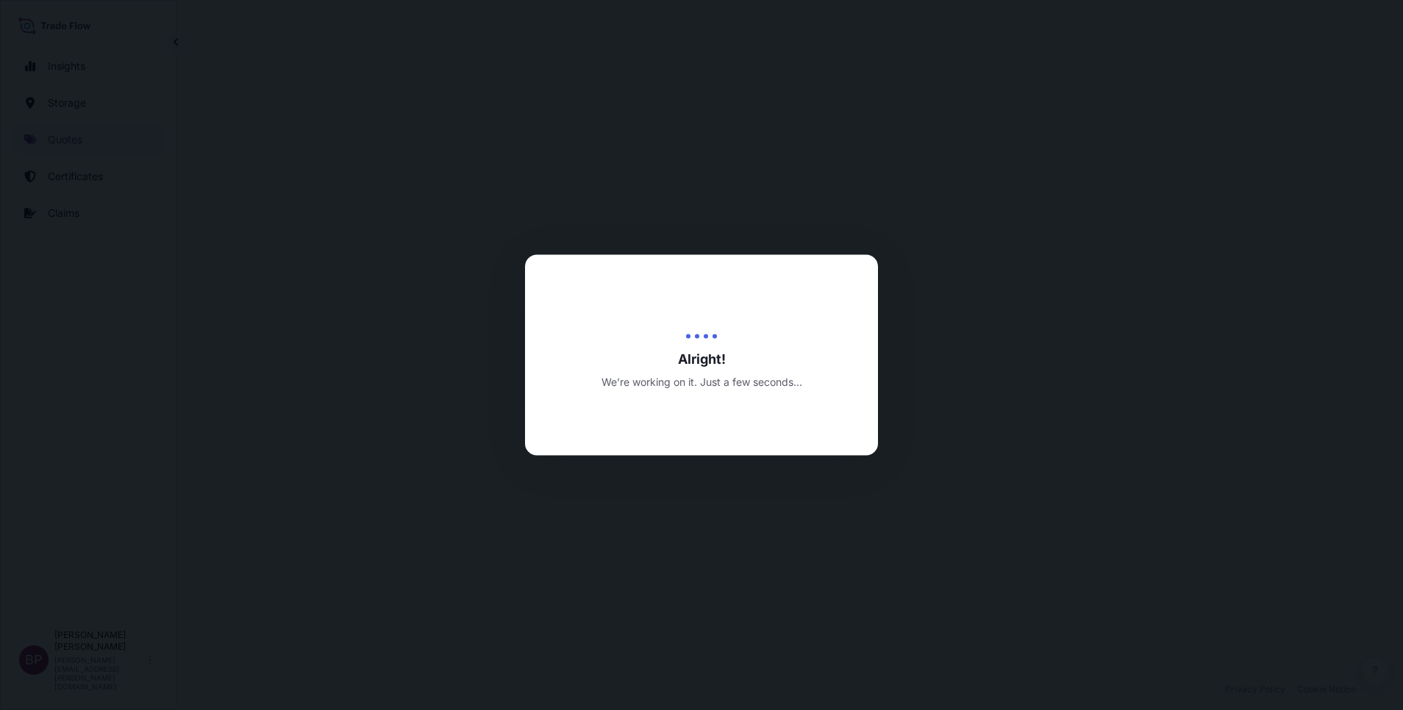
select select "Road / [GEOGRAPHIC_DATA]"
select select "Air"
select select "Road / [GEOGRAPHIC_DATA]"
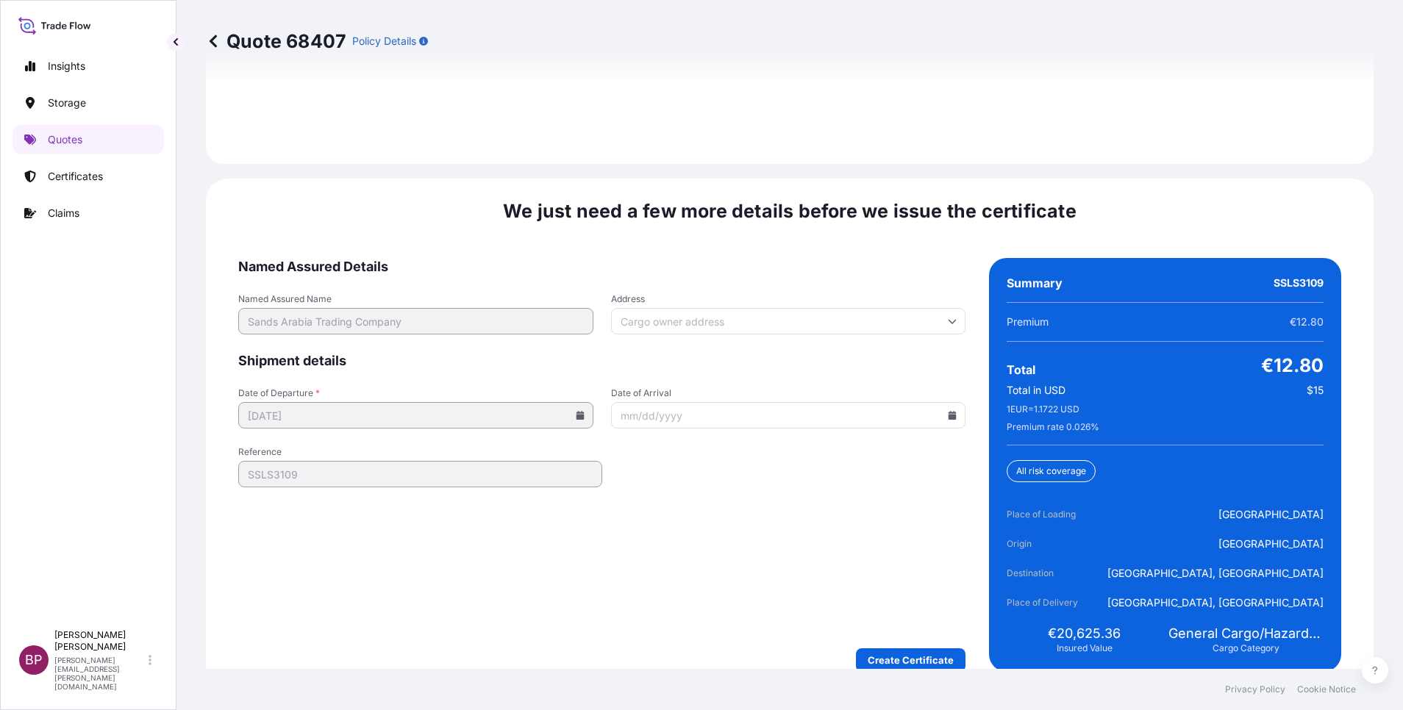
scroll to position [2256, 0]
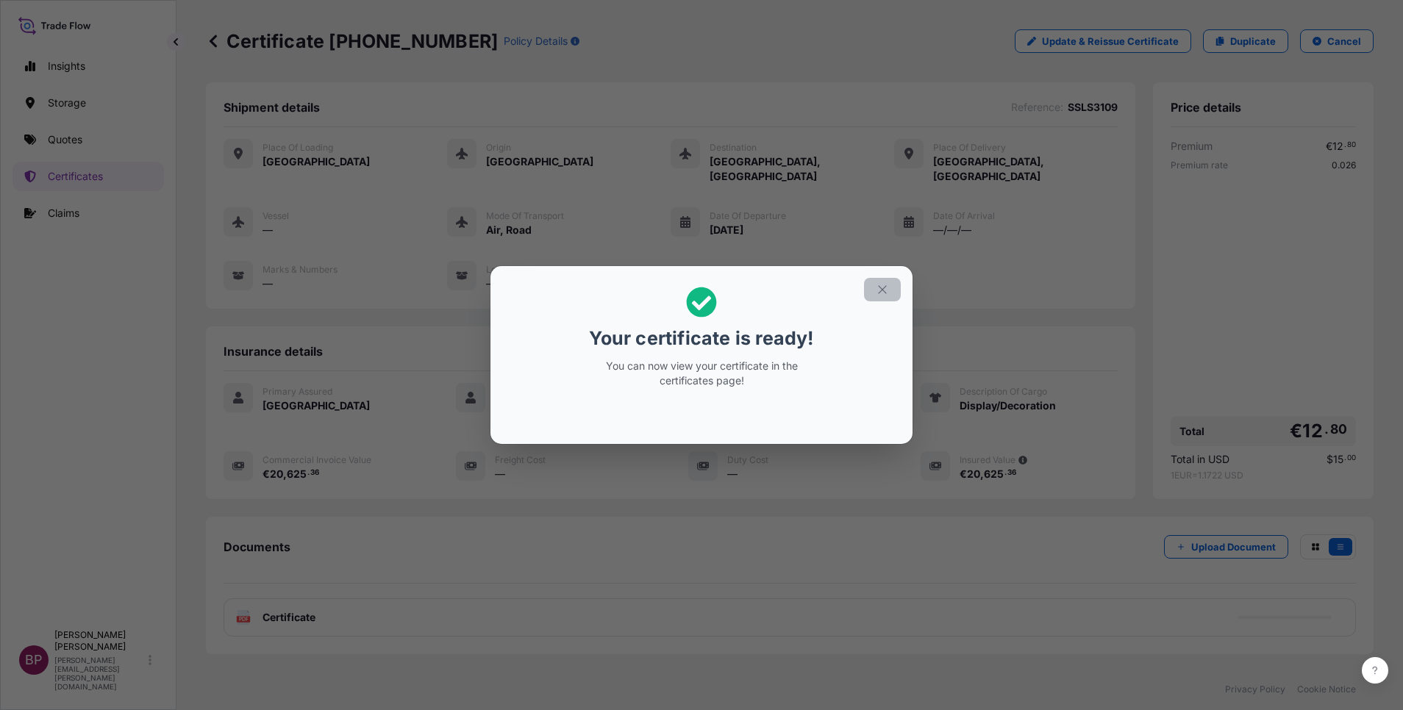
click at [888, 291] on icon "button" at bounding box center [882, 289] width 13 height 13
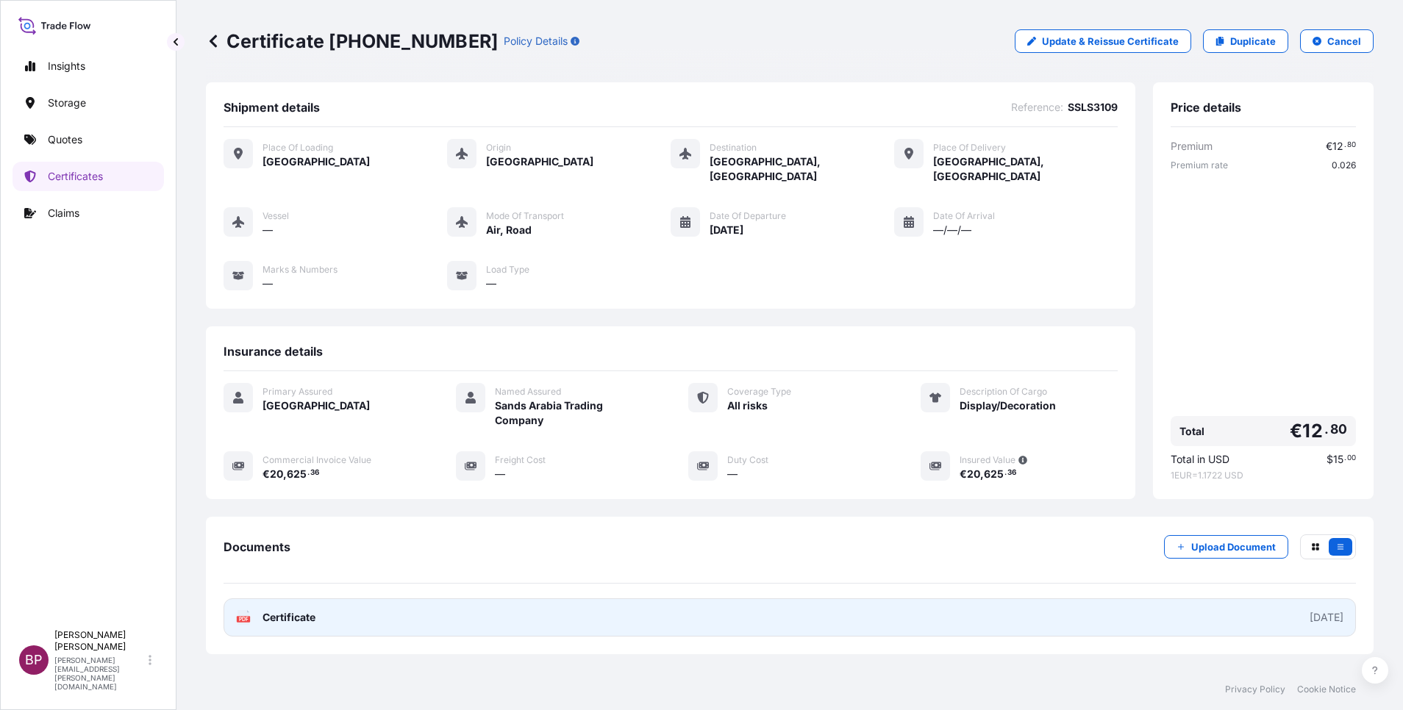
click at [297, 610] on span "Certificate" at bounding box center [289, 617] width 53 height 15
